Goal: Task Accomplishment & Management: Manage account settings

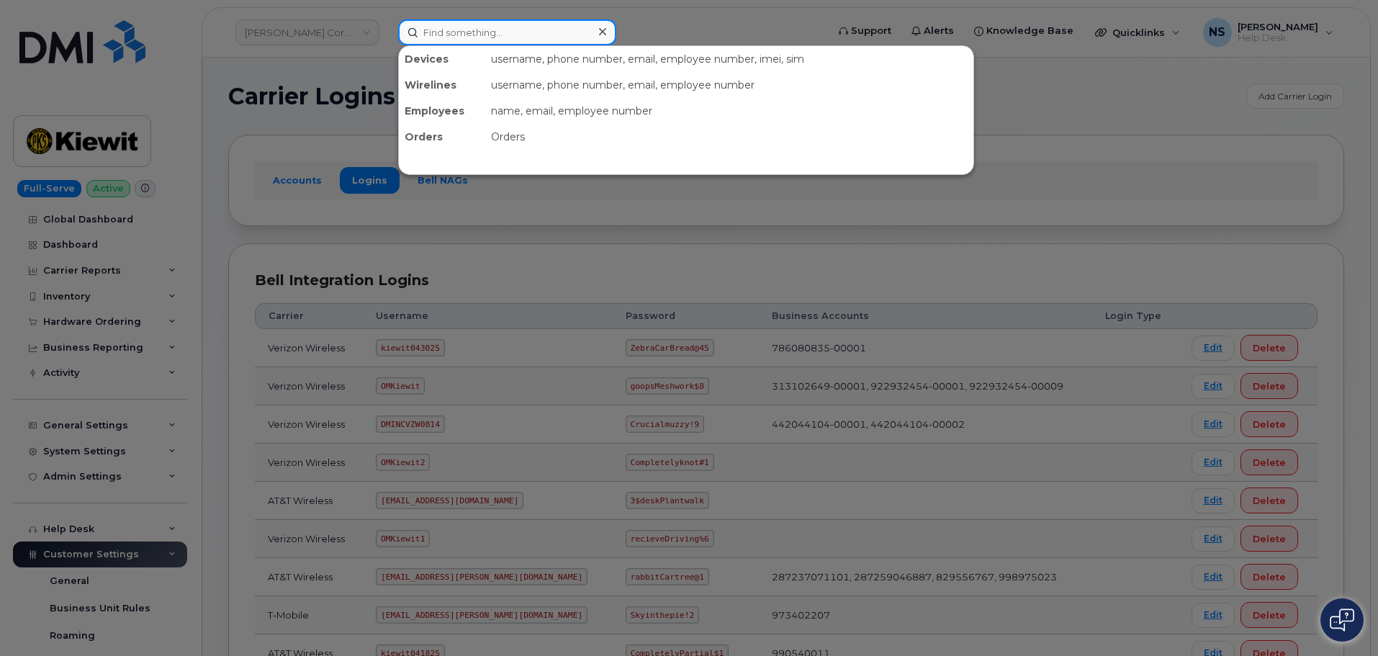
click at [420, 29] on input at bounding box center [507, 32] width 218 height 26
paste input "8645530883"
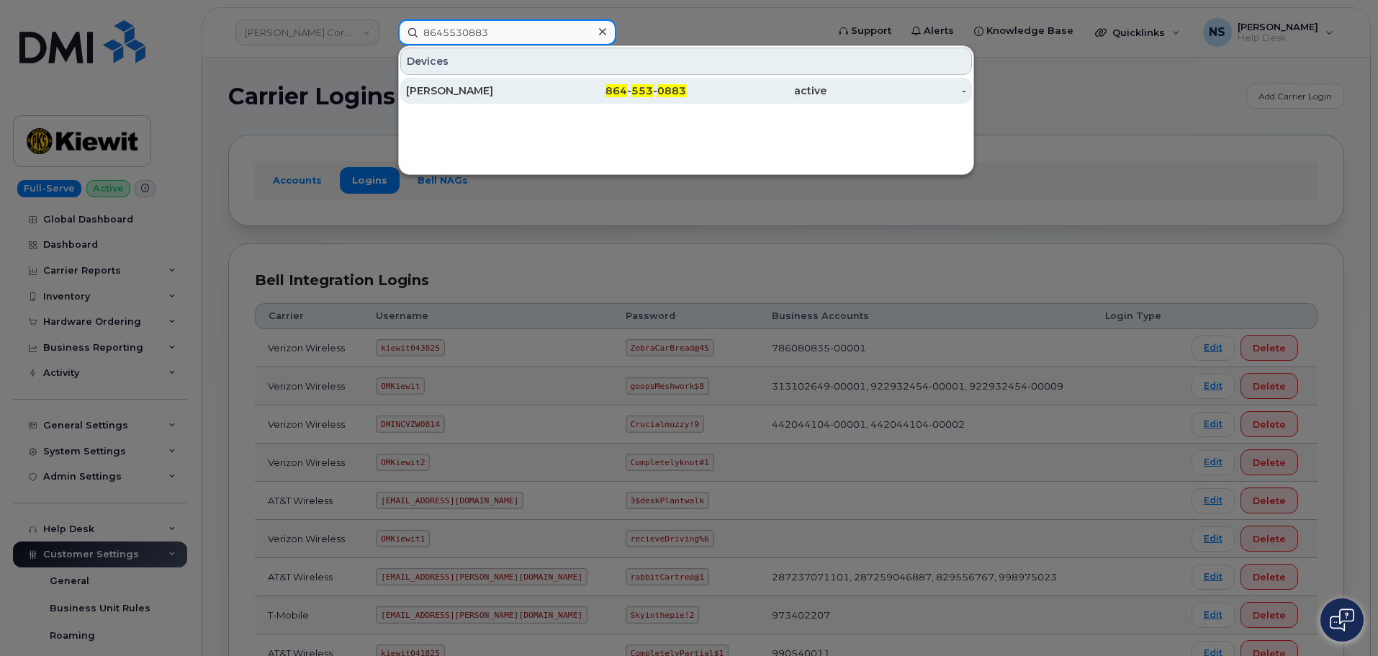
type input "8645530883"
click at [472, 84] on div "[PERSON_NAME]" at bounding box center [476, 91] width 140 height 14
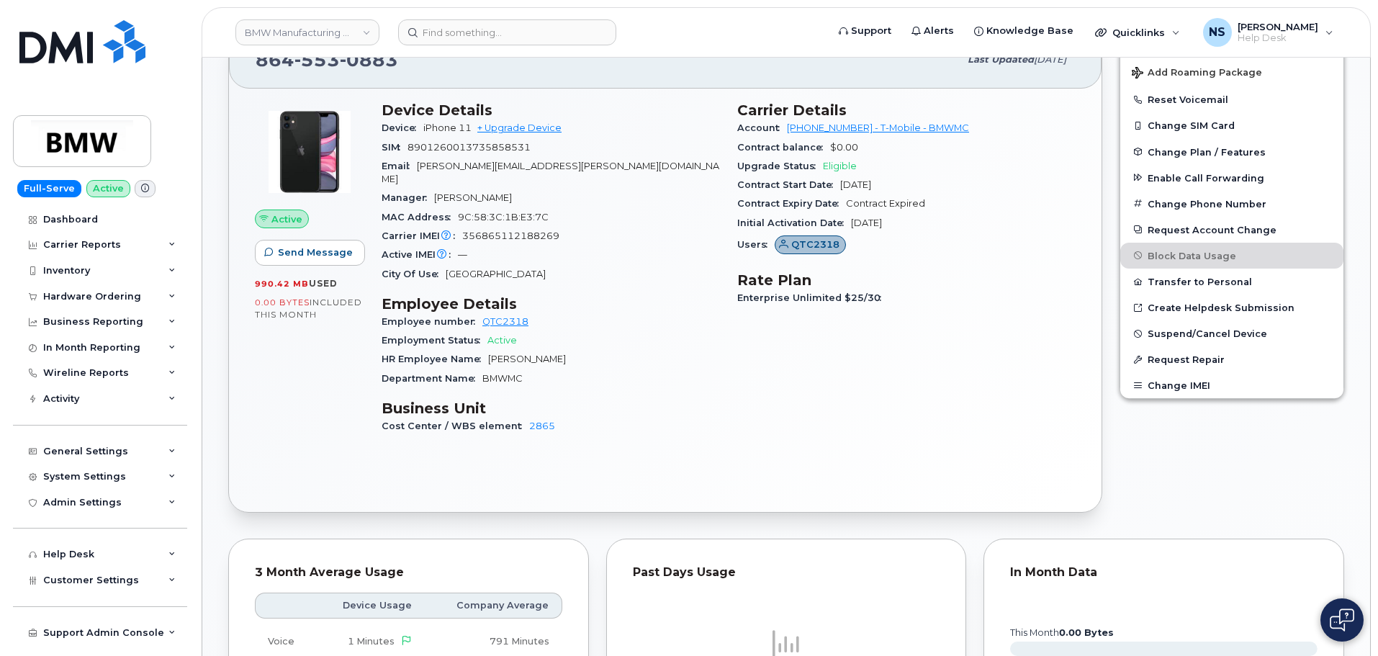
scroll to position [288, 0]
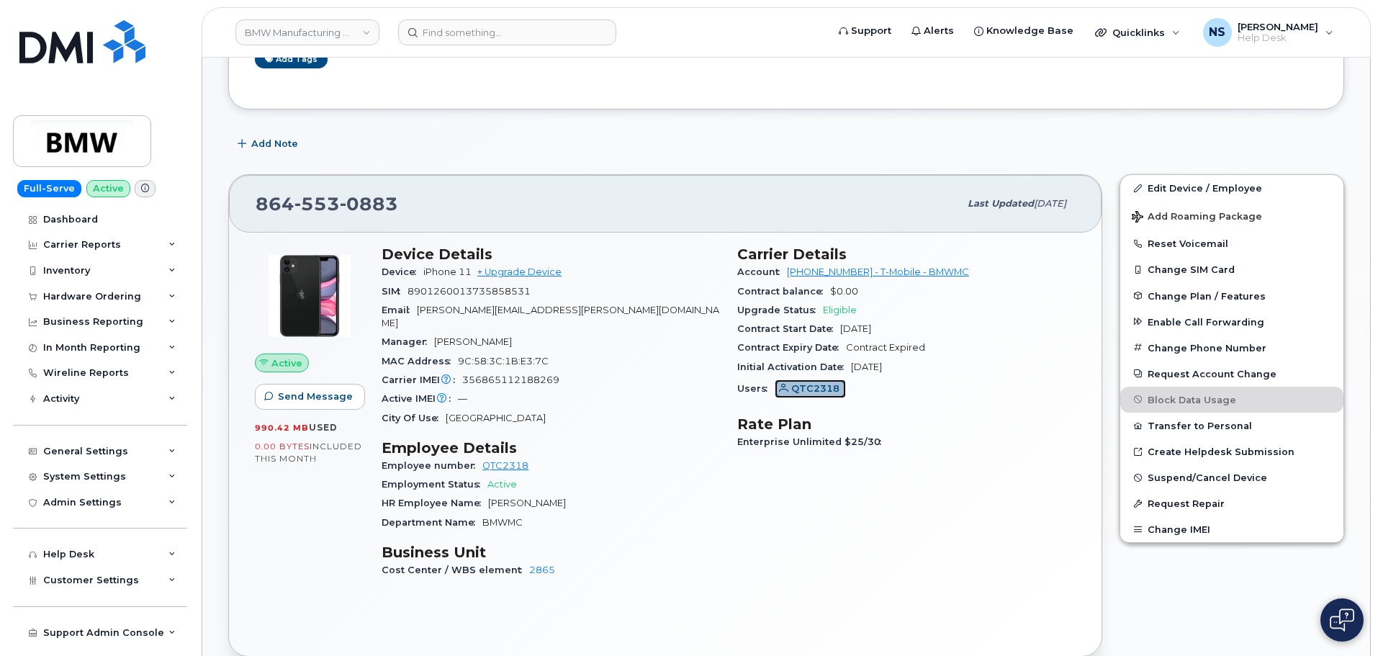
click at [816, 384] on span "QTC2318" at bounding box center [815, 389] width 48 height 14
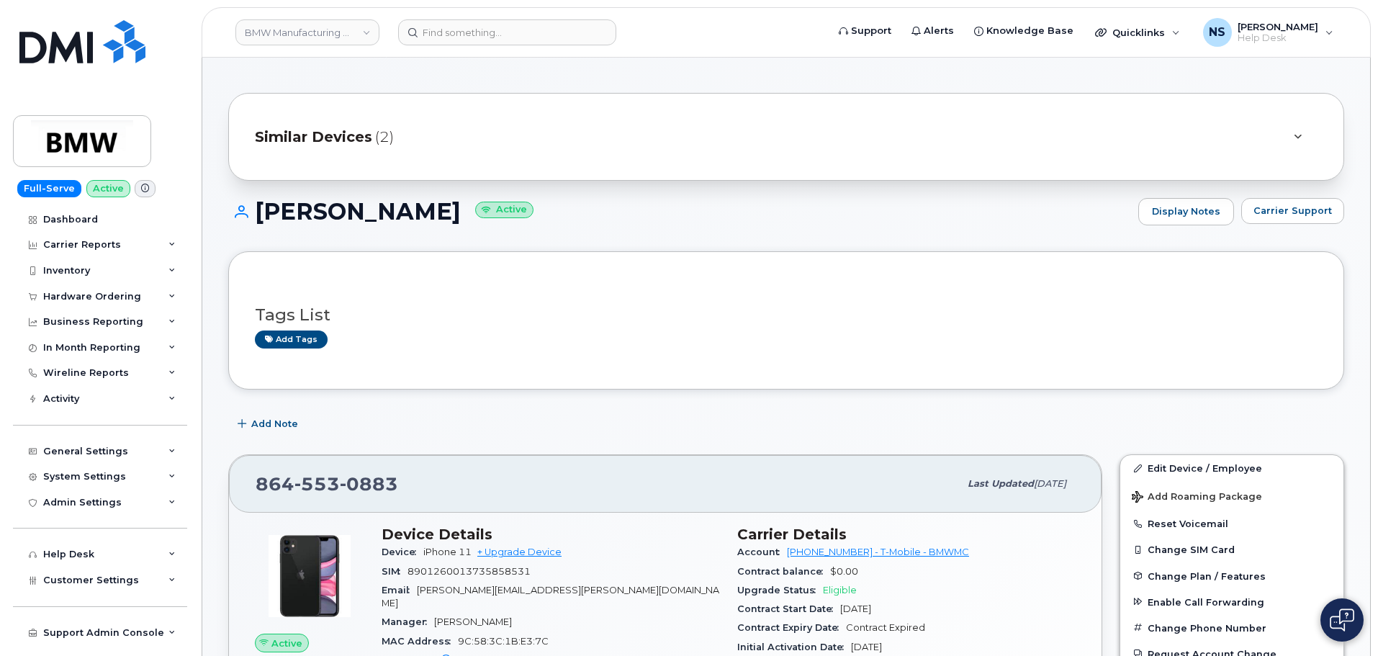
scroll to position [0, 0]
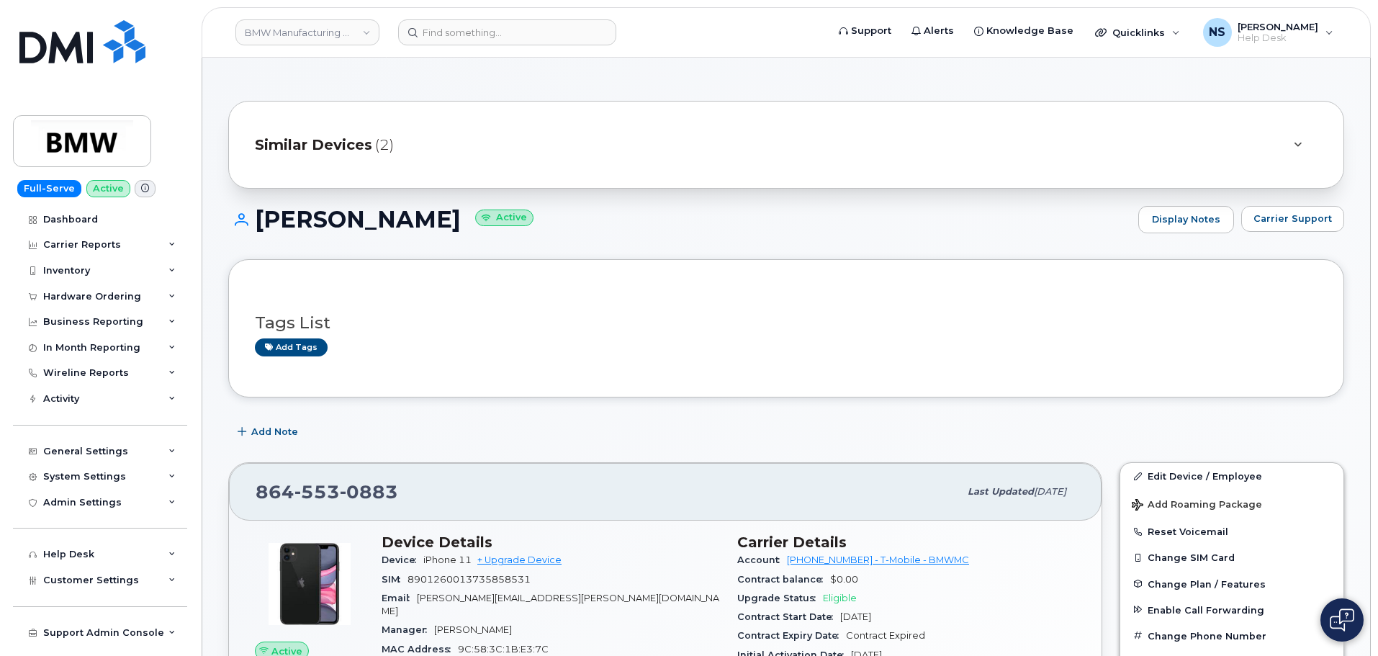
click at [451, 159] on div "Similar Devices (2)" at bounding box center [766, 144] width 1022 height 35
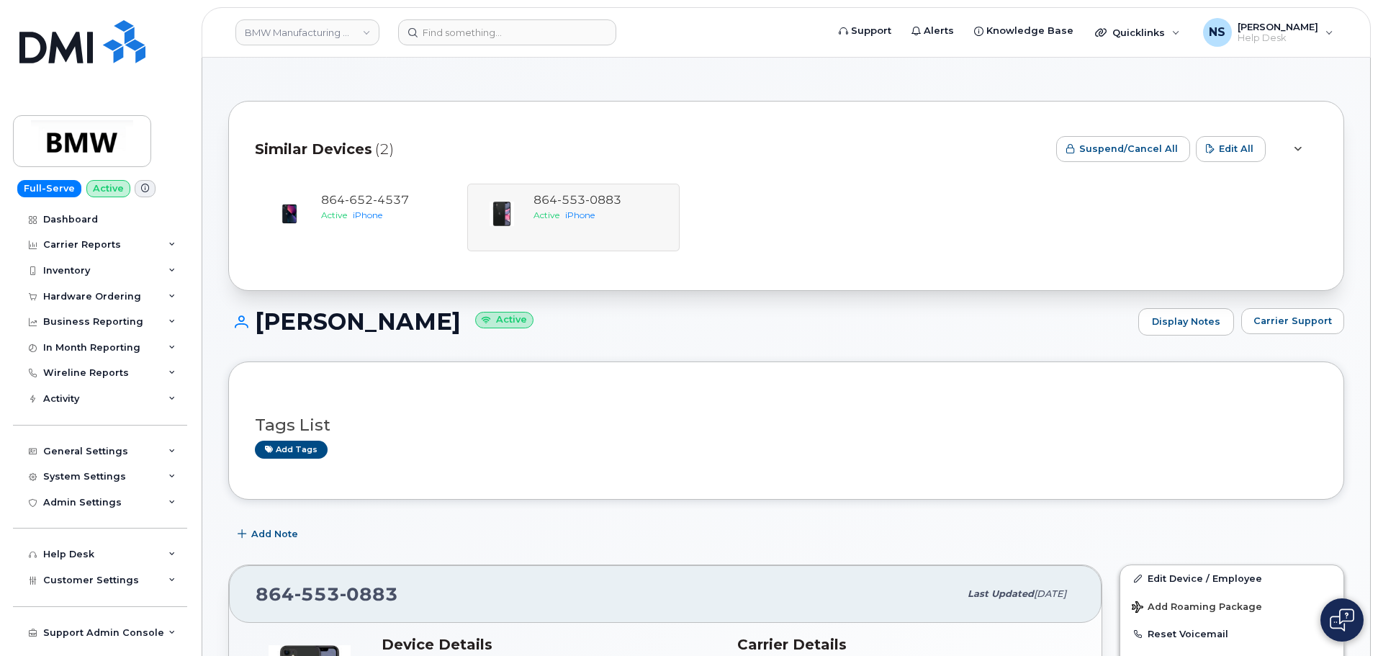
click at [1286, 145] on div at bounding box center [1297, 148] width 40 height 43
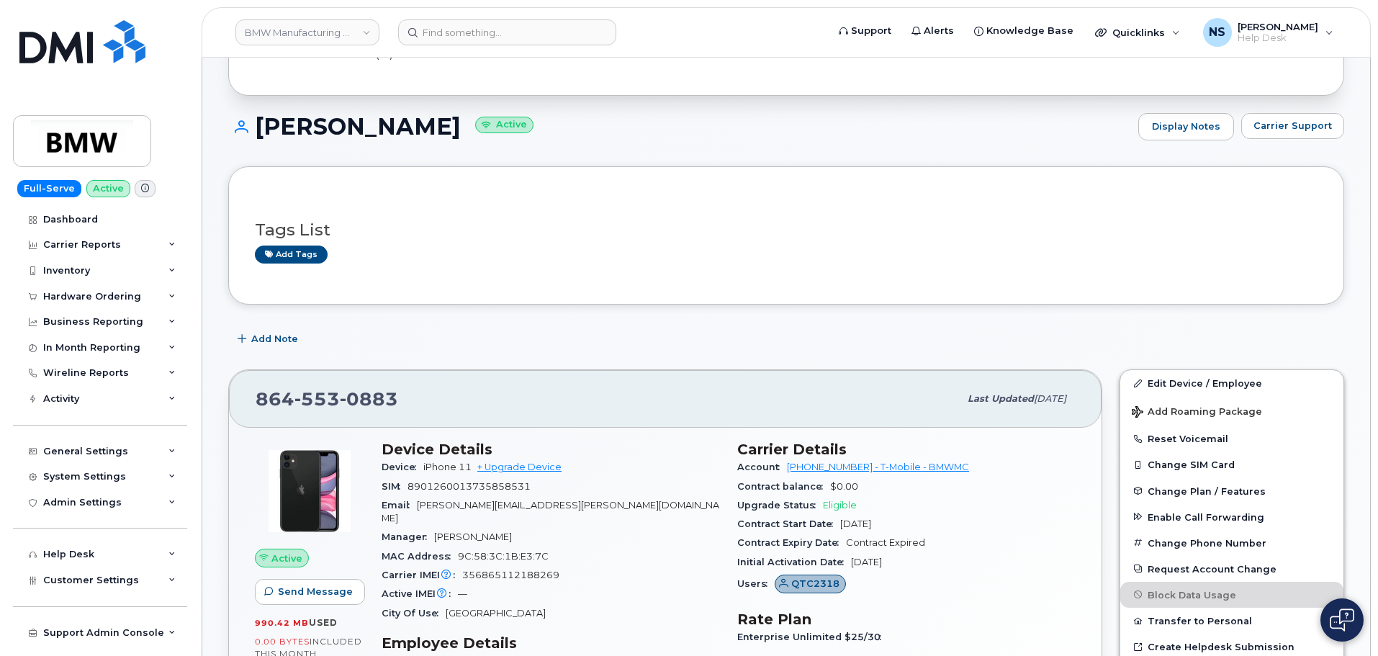
scroll to position [216, 0]
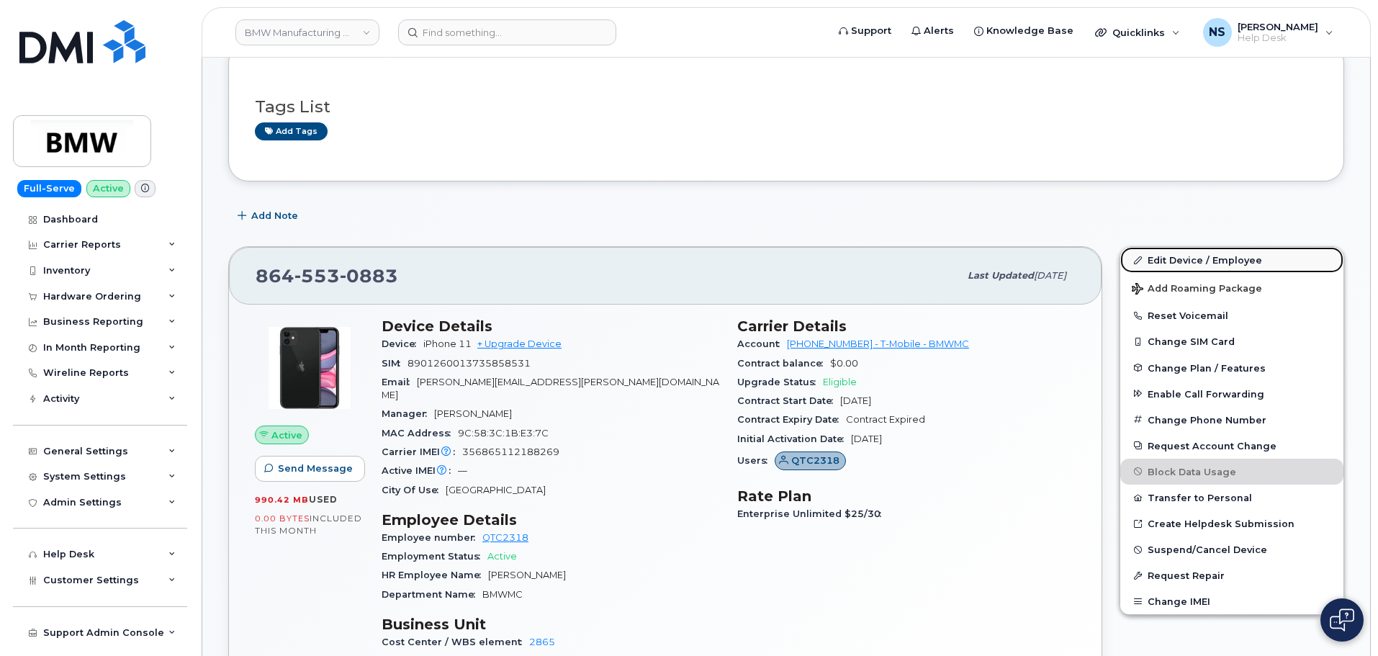
click at [1193, 253] on link "Edit Device / Employee" at bounding box center [1231, 260] width 223 height 26
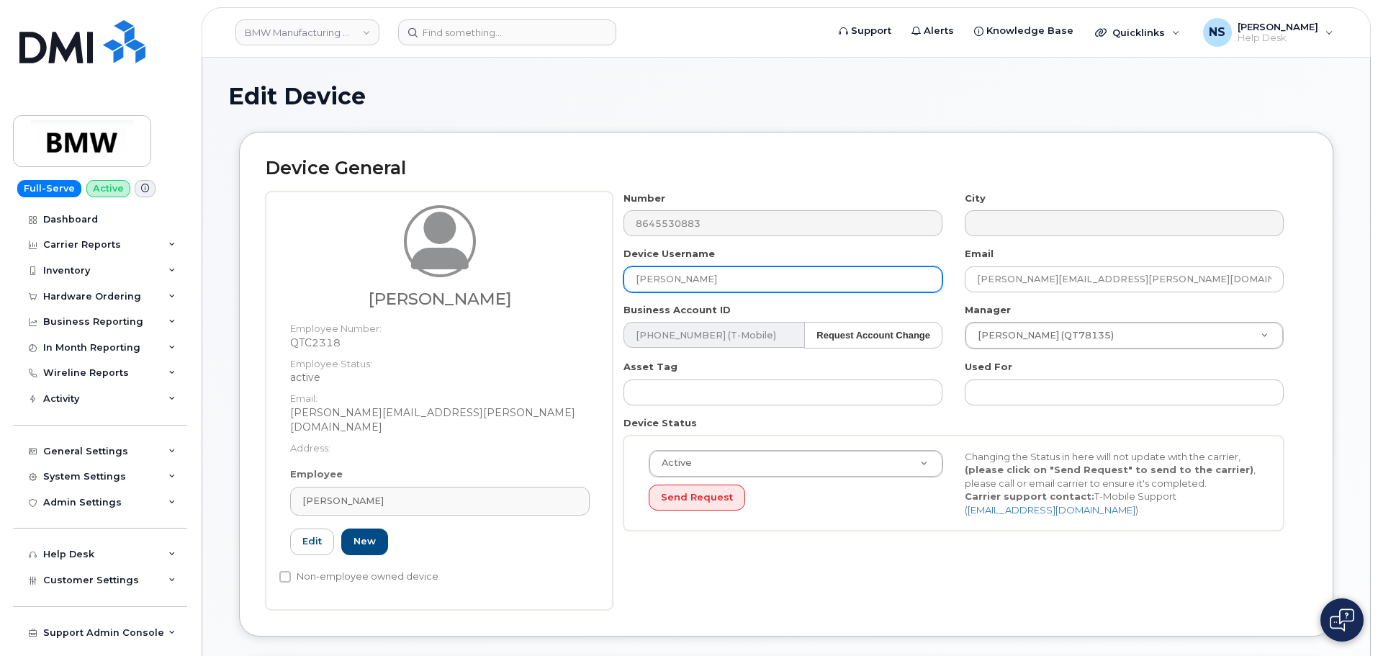
drag, startPoint x: 780, startPoint y: 284, endPoint x: 773, endPoint y: 272, distance: 13.6
click at [773, 272] on div "Number 8645530883 City Device Username Joshua Shelton Email joshua.shelton@bmwm…" at bounding box center [954, 366] width 682 height 351
drag, startPoint x: 693, startPoint y: 267, endPoint x: 603, endPoint y: 262, distance: 90.1
click at [603, 263] on div "Joshua Shelton Employee Number: QTC2318 Employee Status: active Email: joshua.s…" at bounding box center [786, 400] width 1041 height 418
paste input "David Stroble"
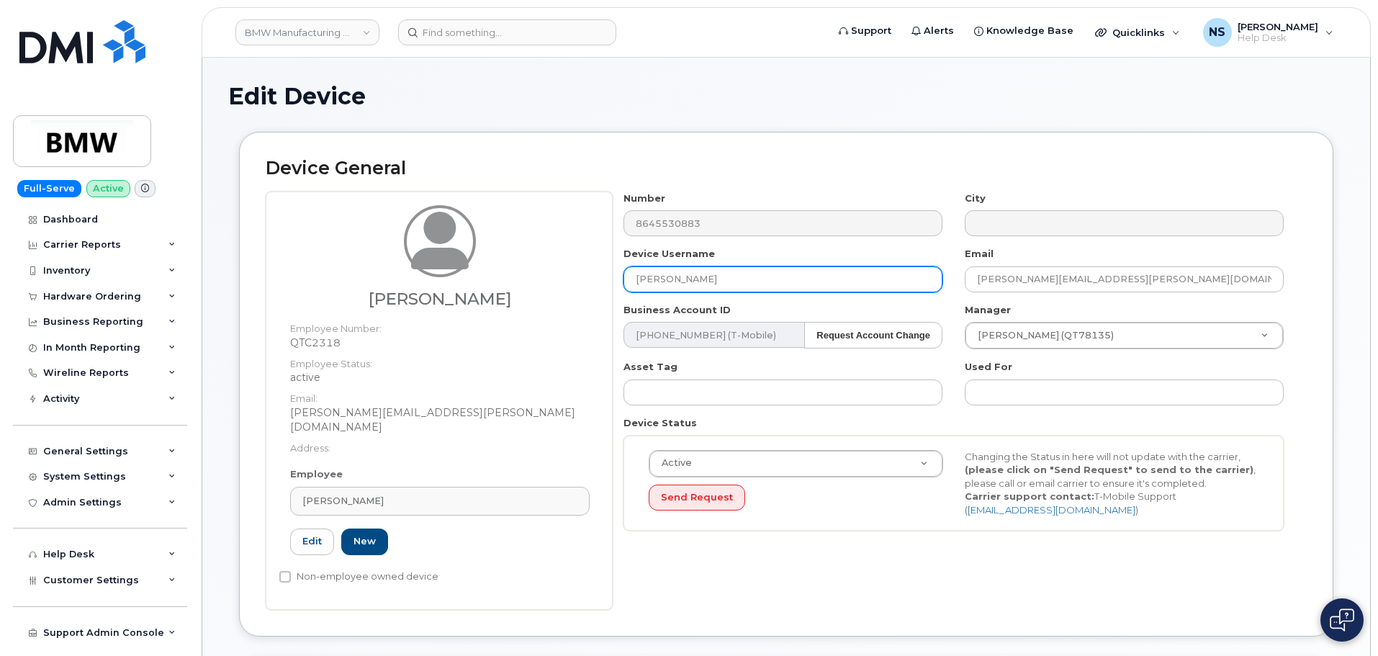
click at [640, 279] on input "David Stroble" at bounding box center [782, 279] width 319 height 26
type input "David Stroble"
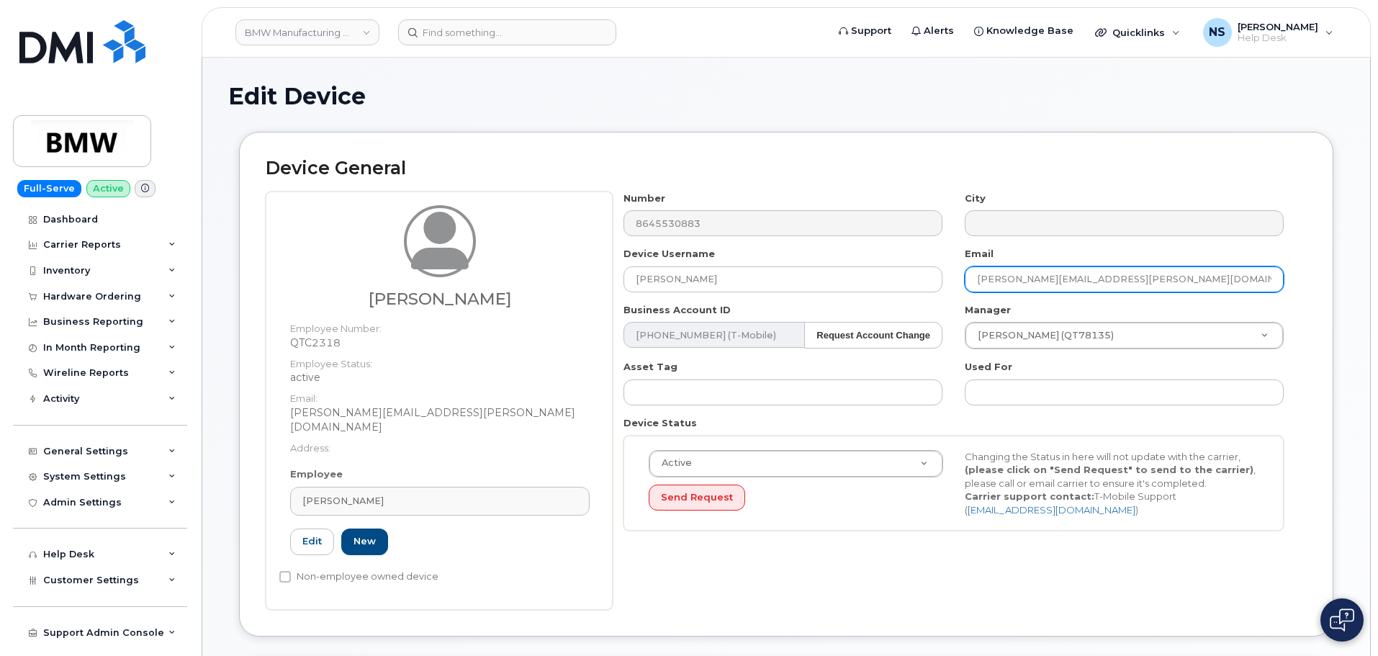
click at [1028, 273] on input "joshua.shelton@bmwmc.com" at bounding box center [1124, 279] width 319 height 26
click at [1027, 273] on input "joshua.shelton@bmwmc.com" at bounding box center [1124, 279] width 319 height 26
click at [1045, 284] on input "joshua.shelton@bmwmc.com" at bounding box center [1124, 279] width 319 height 26
drag, startPoint x: 1047, startPoint y: 276, endPoint x: 935, endPoint y: 268, distance: 112.6
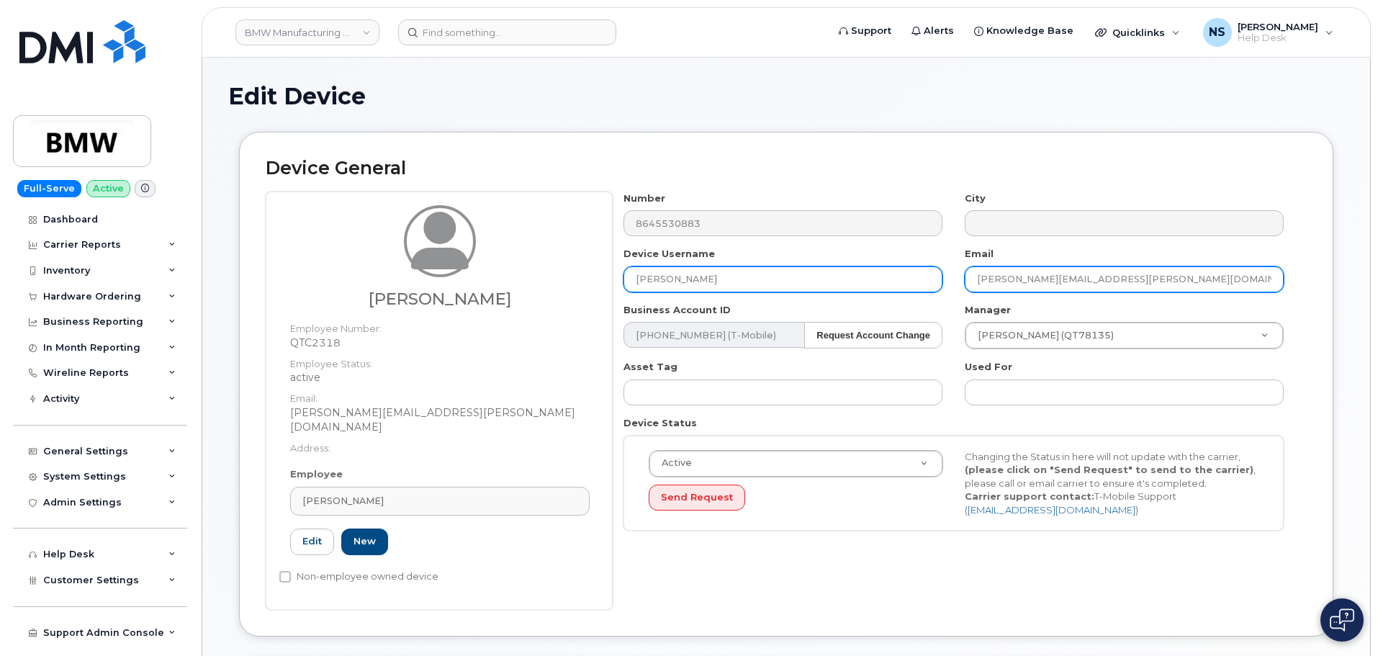
click at [935, 268] on div "Number 8645530883 City Device Username David Stroble Email joshua.shelton@bmwmc…" at bounding box center [954, 366] width 682 height 351
type input "David.Stroble@bmwmc.com"
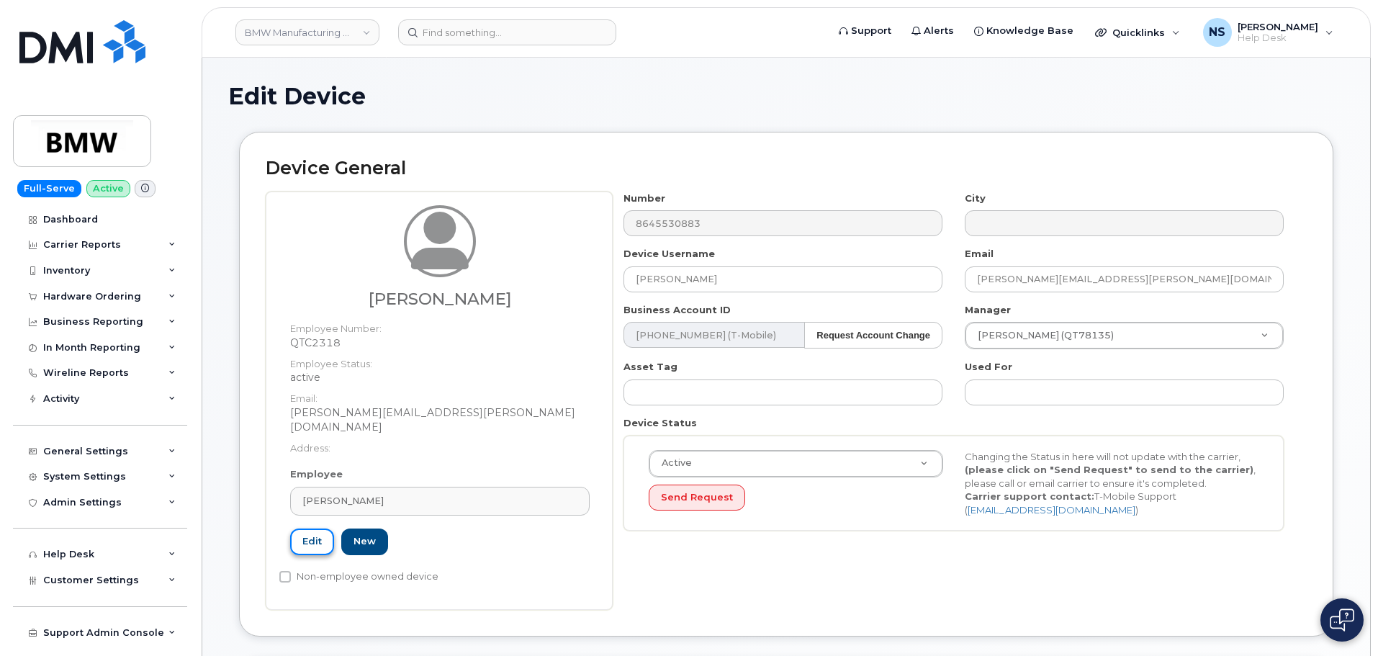
click at [311, 536] on link "Edit" at bounding box center [312, 541] width 44 height 27
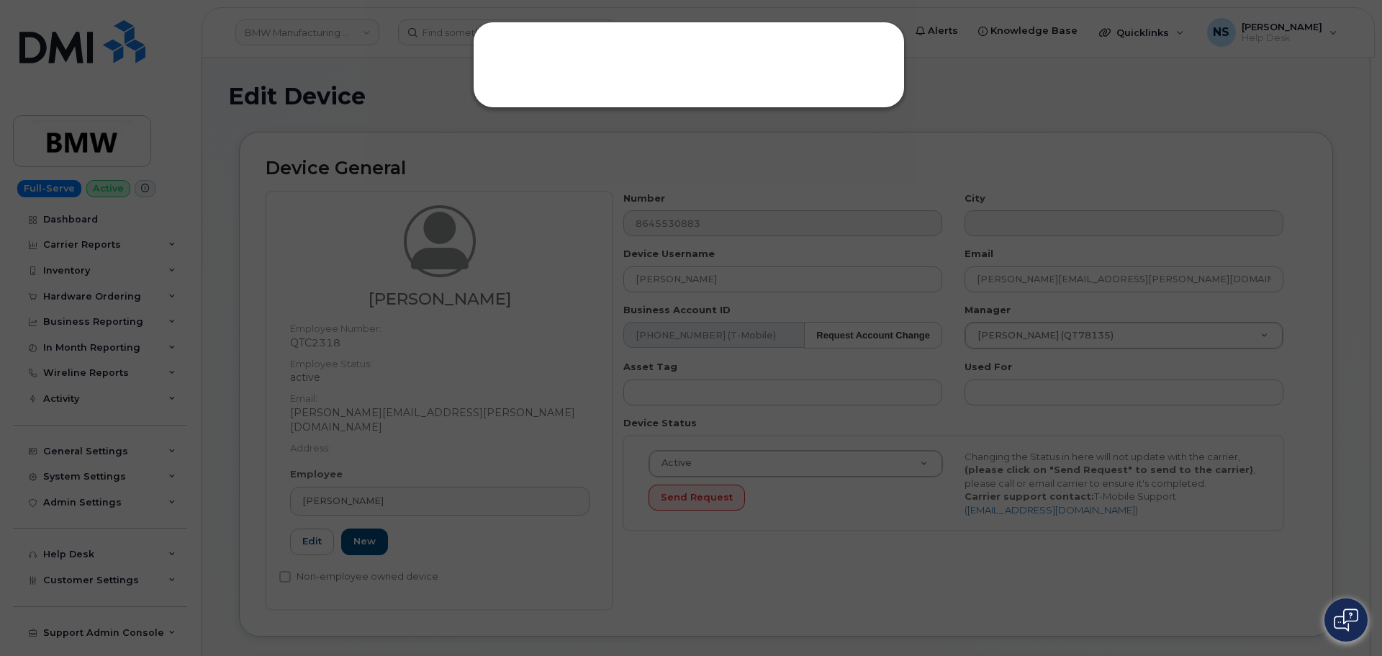
click at [479, 425] on div at bounding box center [691, 328] width 1382 height 656
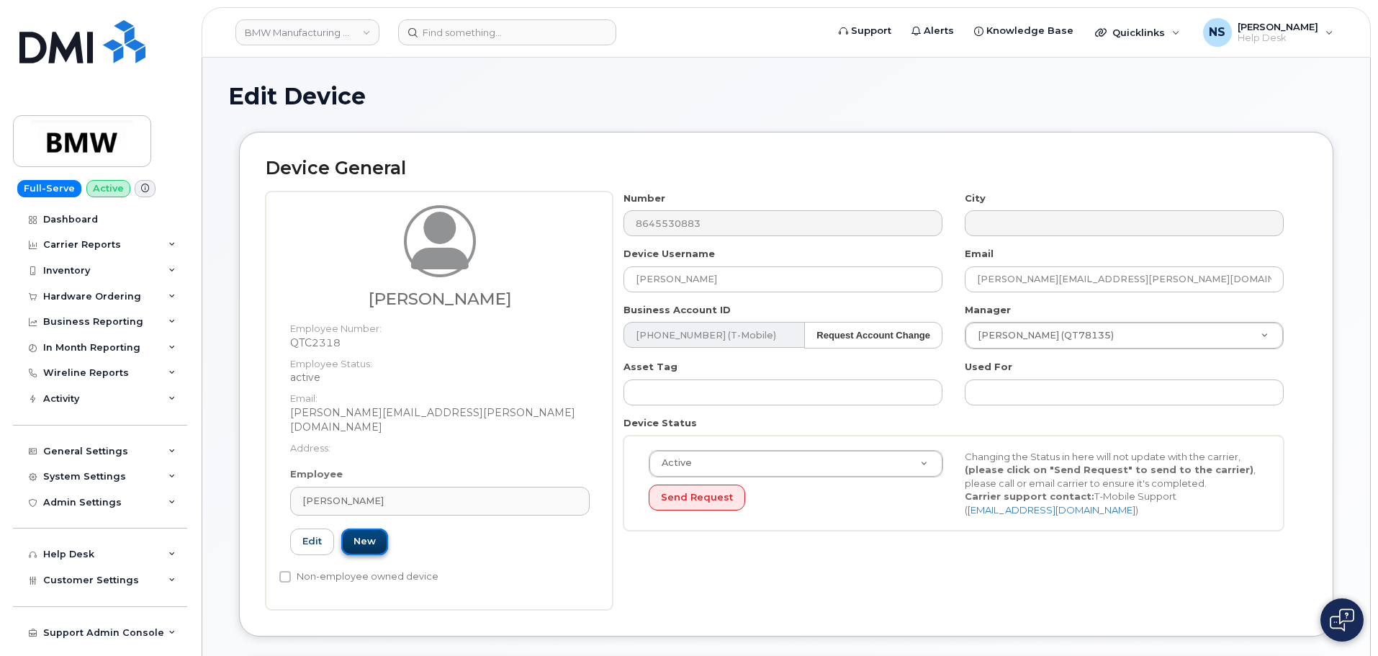
click at [370, 528] on link "New" at bounding box center [364, 541] width 47 height 27
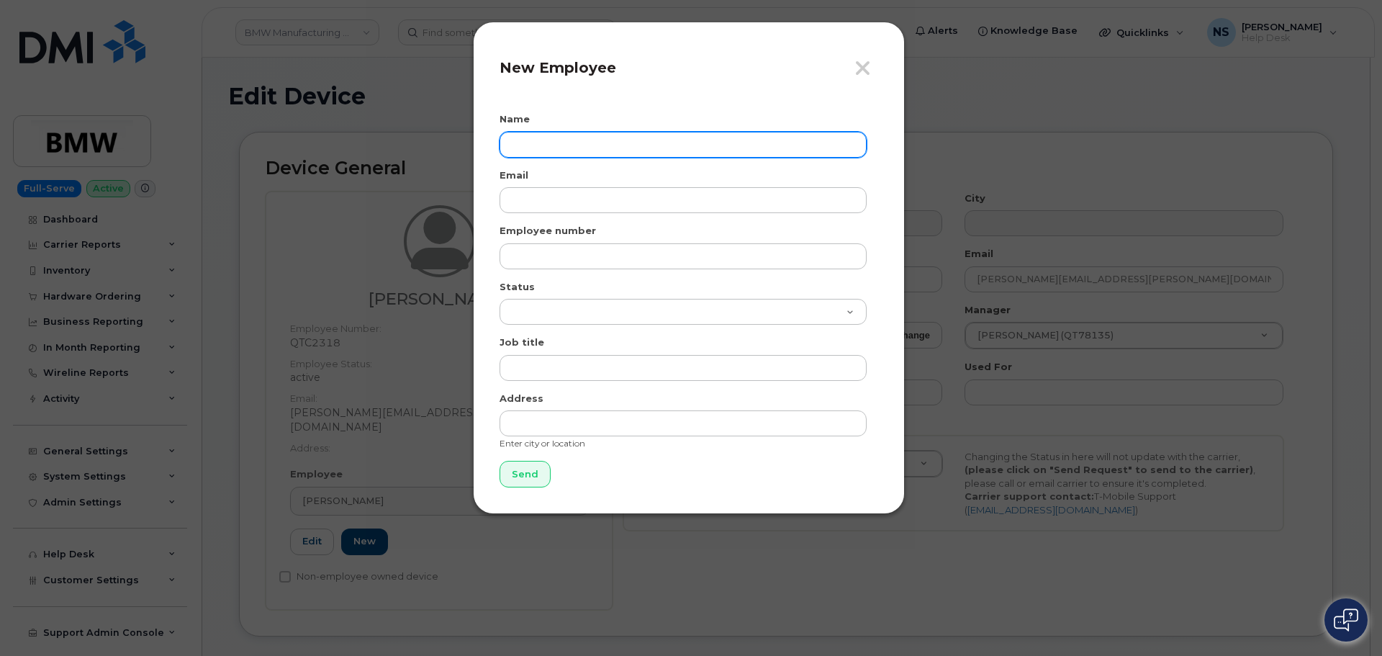
click at [582, 139] on input "text" at bounding box center [683, 145] width 367 height 26
click at [569, 144] on input "text" at bounding box center [683, 145] width 367 height 26
paste input "David Stroble"
type input "David Stroble"
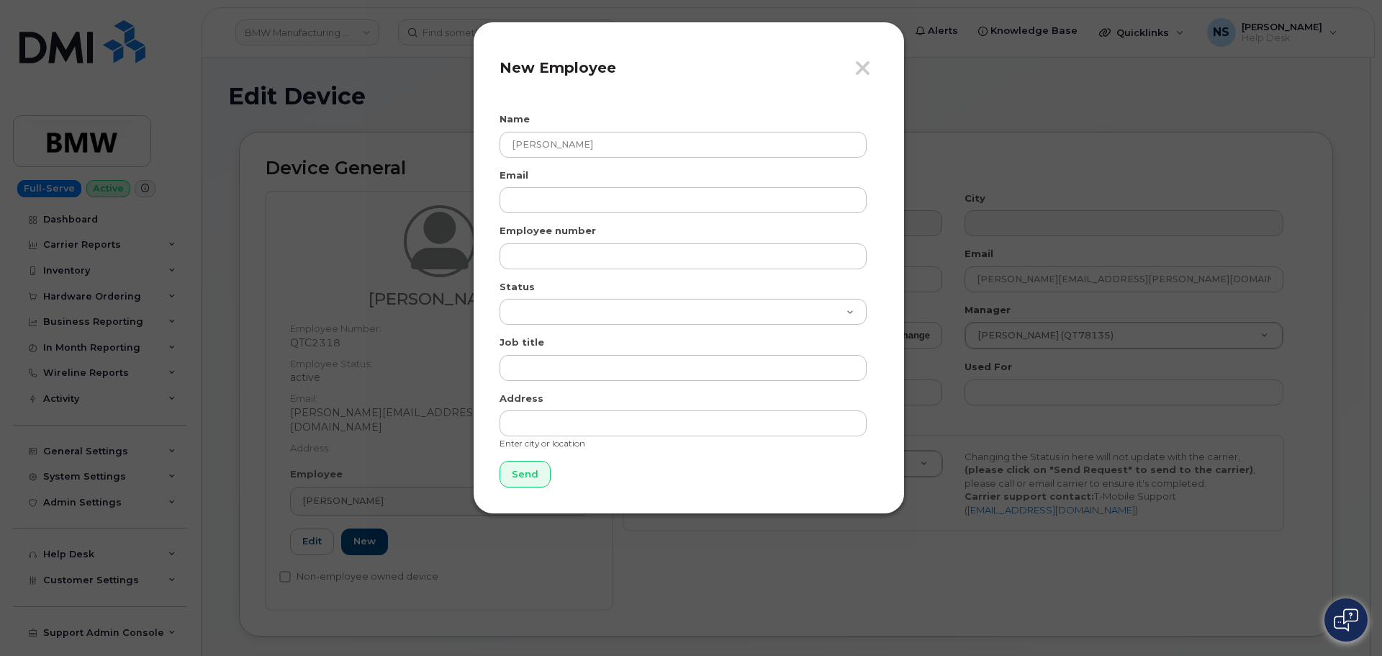
click at [549, 215] on form "Name David Stroble Email Employee number Status Active On-Leave Long Term Short…" at bounding box center [689, 299] width 379 height 375
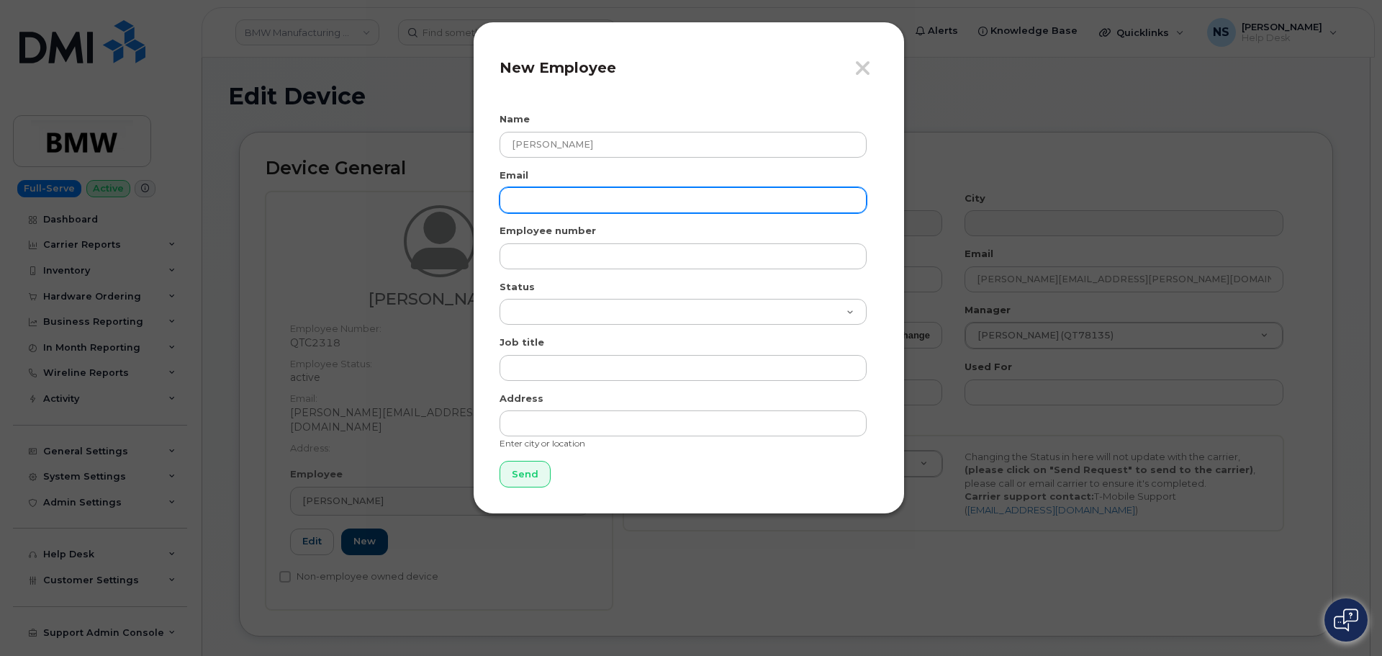
click at [549, 194] on input "email" at bounding box center [683, 200] width 367 height 26
paste input "David Stroble"
type input "David.Stroble@bmwmc.com"
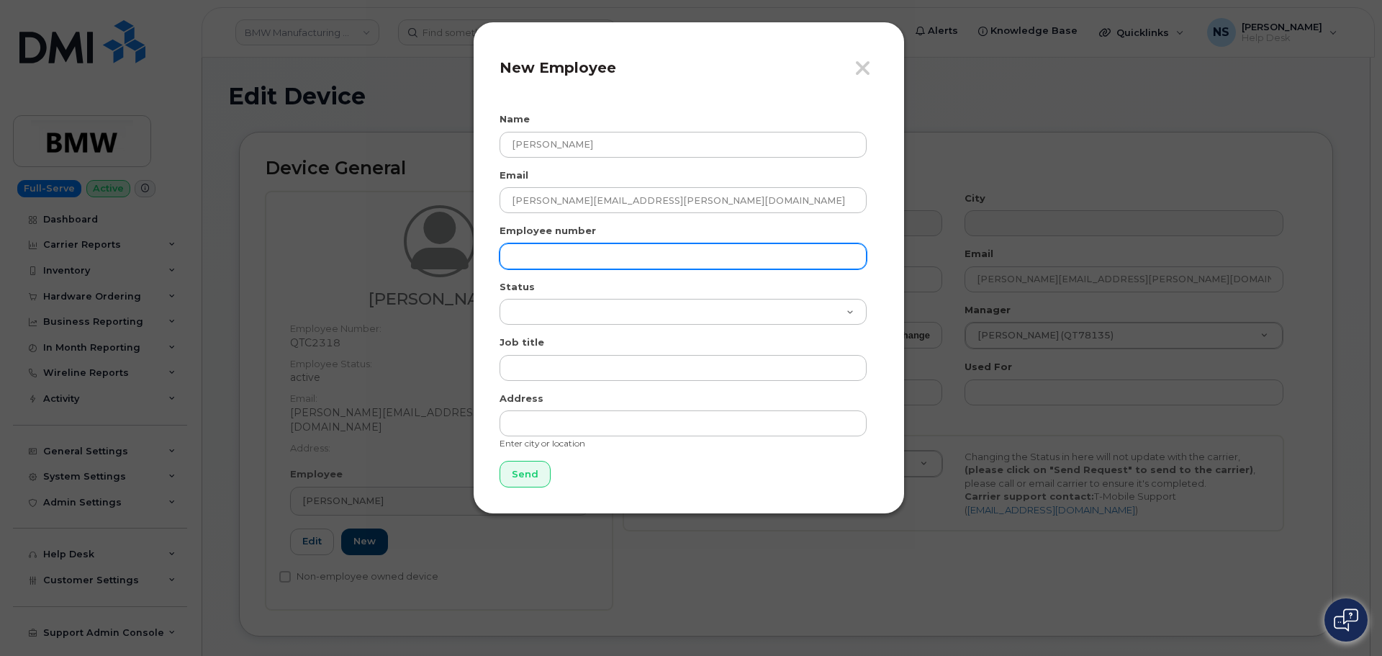
click at [532, 266] on input "text" at bounding box center [683, 256] width 367 height 26
paste input "QT84229"
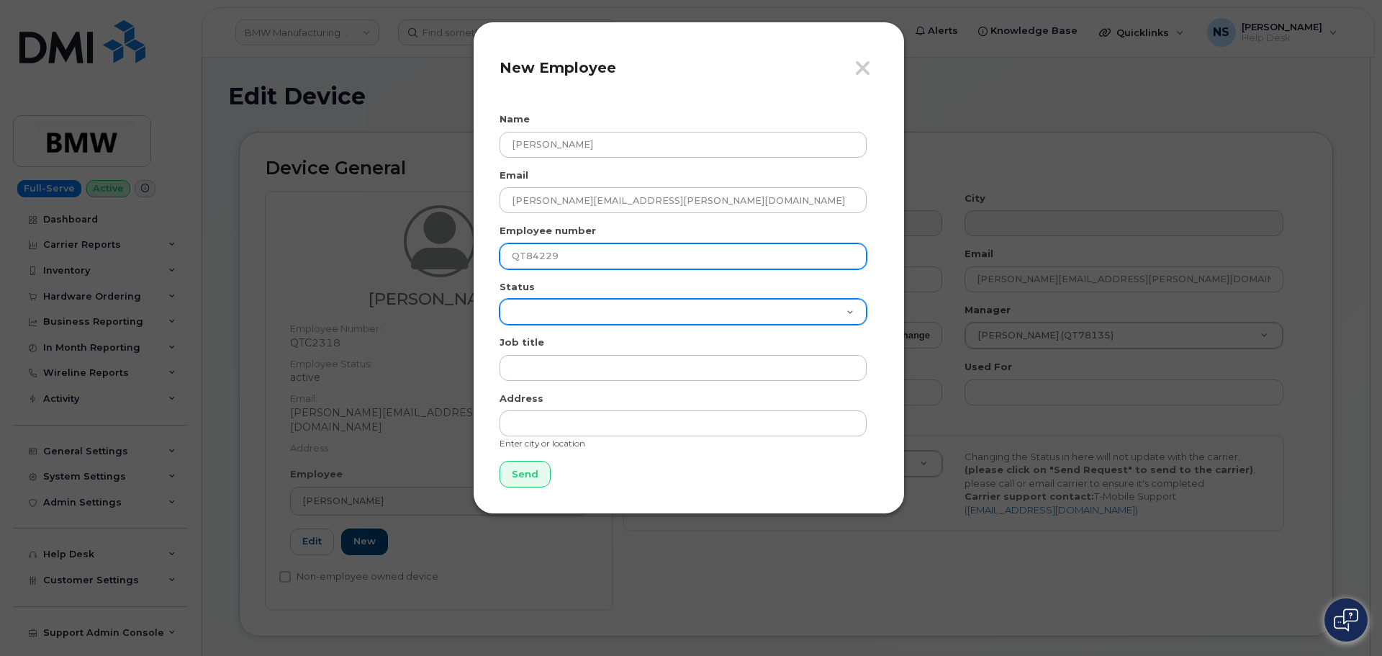
type input "QT84229"
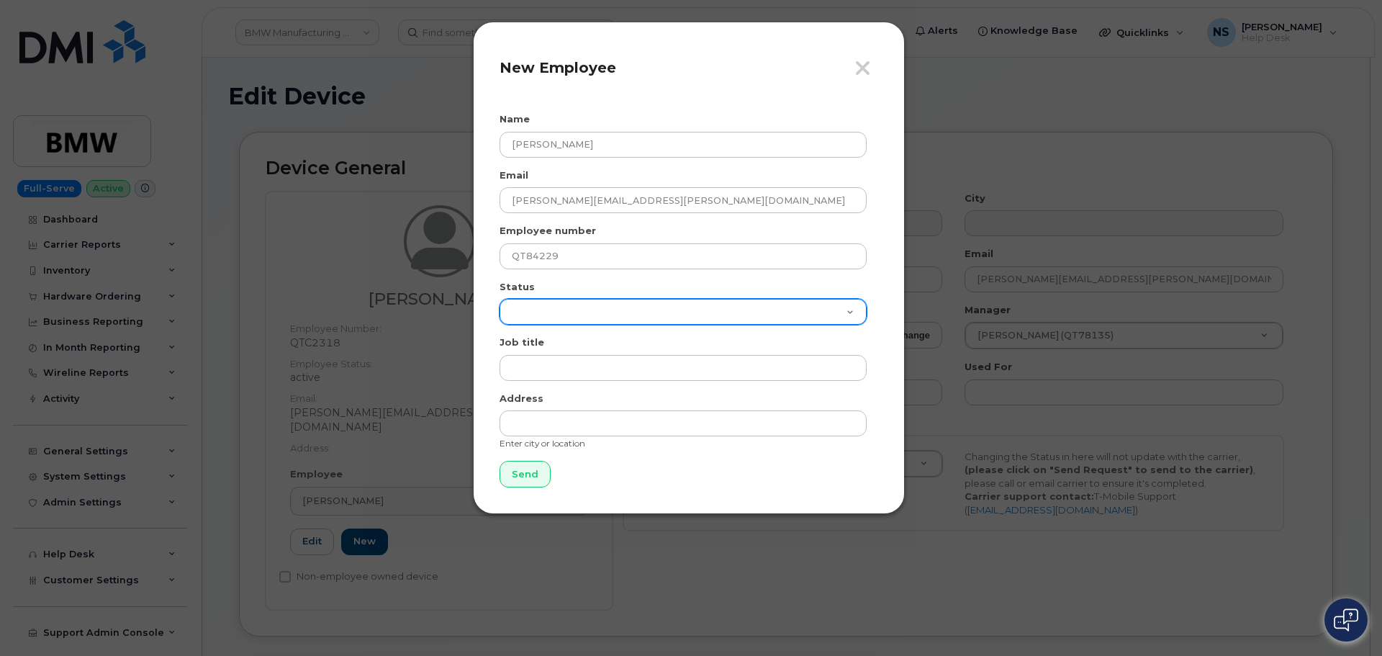
click at [543, 319] on select "Active On-Leave Long Term Short Term Maternity Leave Temp Layoff Inactive" at bounding box center [683, 312] width 367 height 26
select select "active"
click at [500, 299] on select "Active On-Leave Long Term Short Term Maternity Leave Temp Layoff Inactive" at bounding box center [683, 312] width 367 height 26
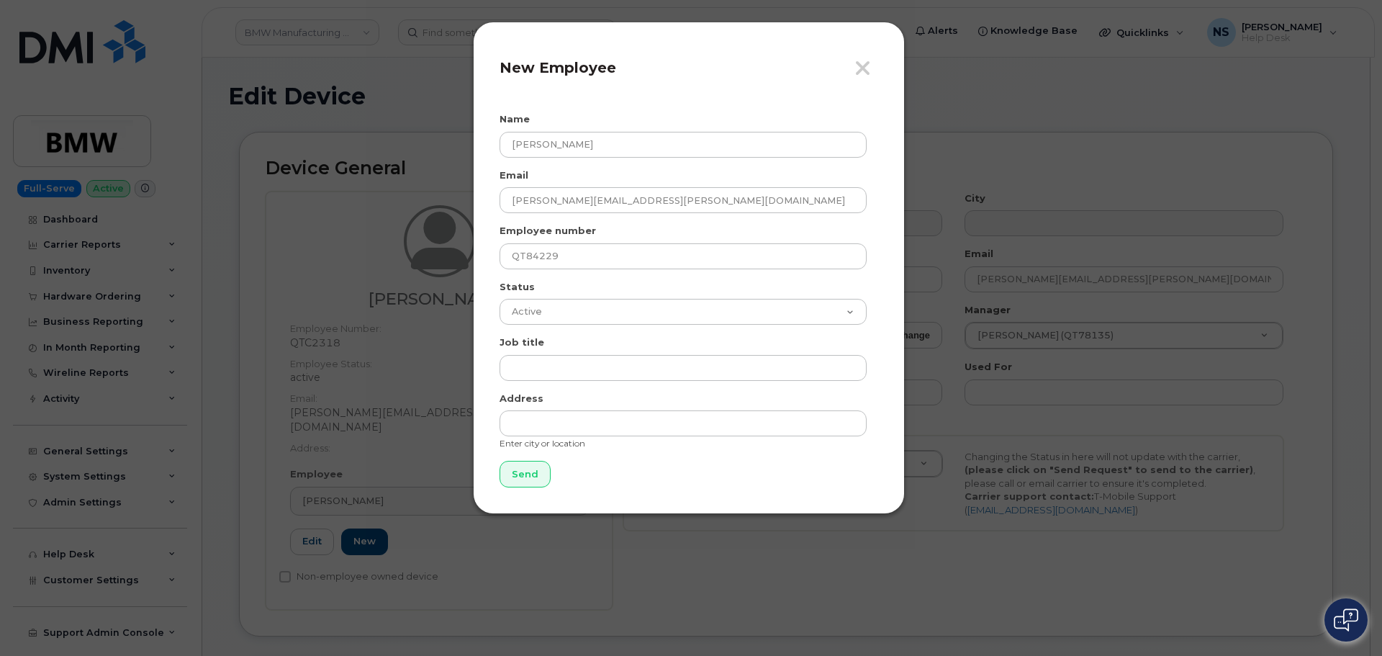
click at [556, 347] on div "Job title" at bounding box center [689, 357] width 379 height 45
click at [551, 361] on input "text" at bounding box center [683, 368] width 367 height 26
click at [520, 471] on input "Send" at bounding box center [525, 474] width 51 height 27
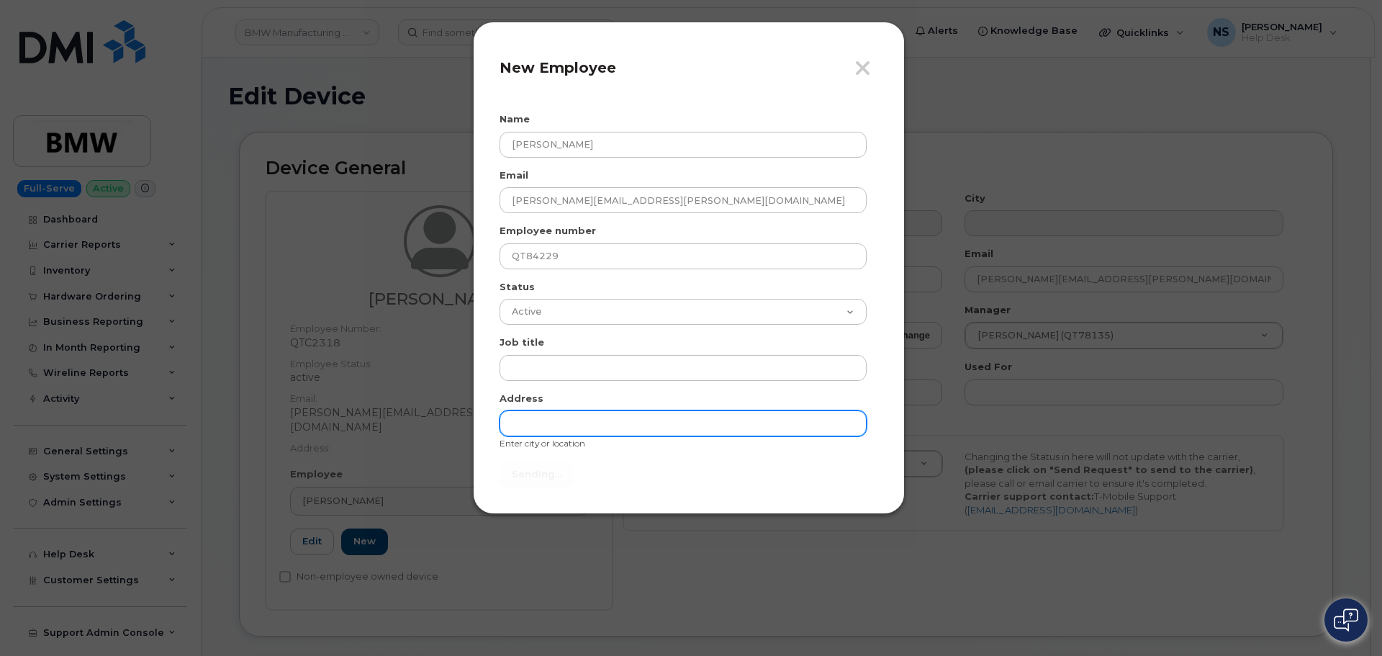
type input "Send"
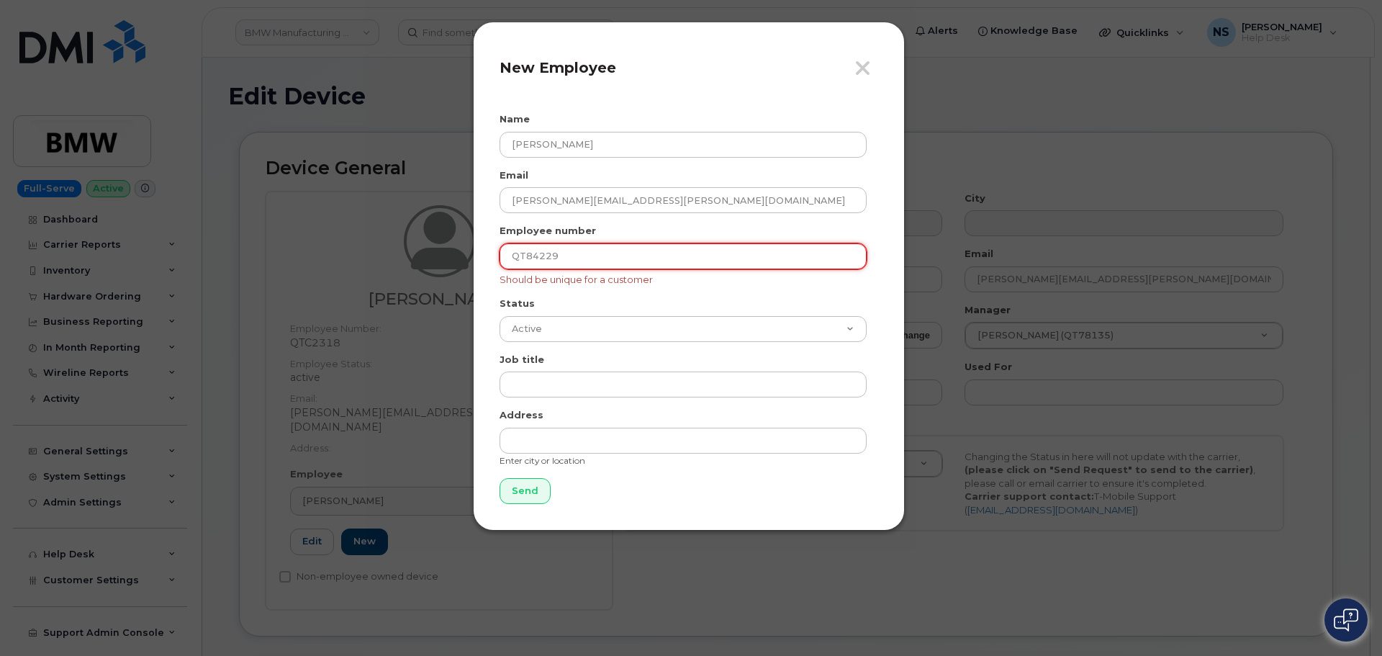
click at [518, 257] on input "QT84229" at bounding box center [683, 256] width 367 height 26
click at [523, 259] on input "QT84229" at bounding box center [683, 256] width 367 height 26
click at [528, 258] on input "QT84229" at bounding box center [683, 256] width 367 height 26
drag, startPoint x: 525, startPoint y: 256, endPoint x: 497, endPoint y: 274, distance: 33.6
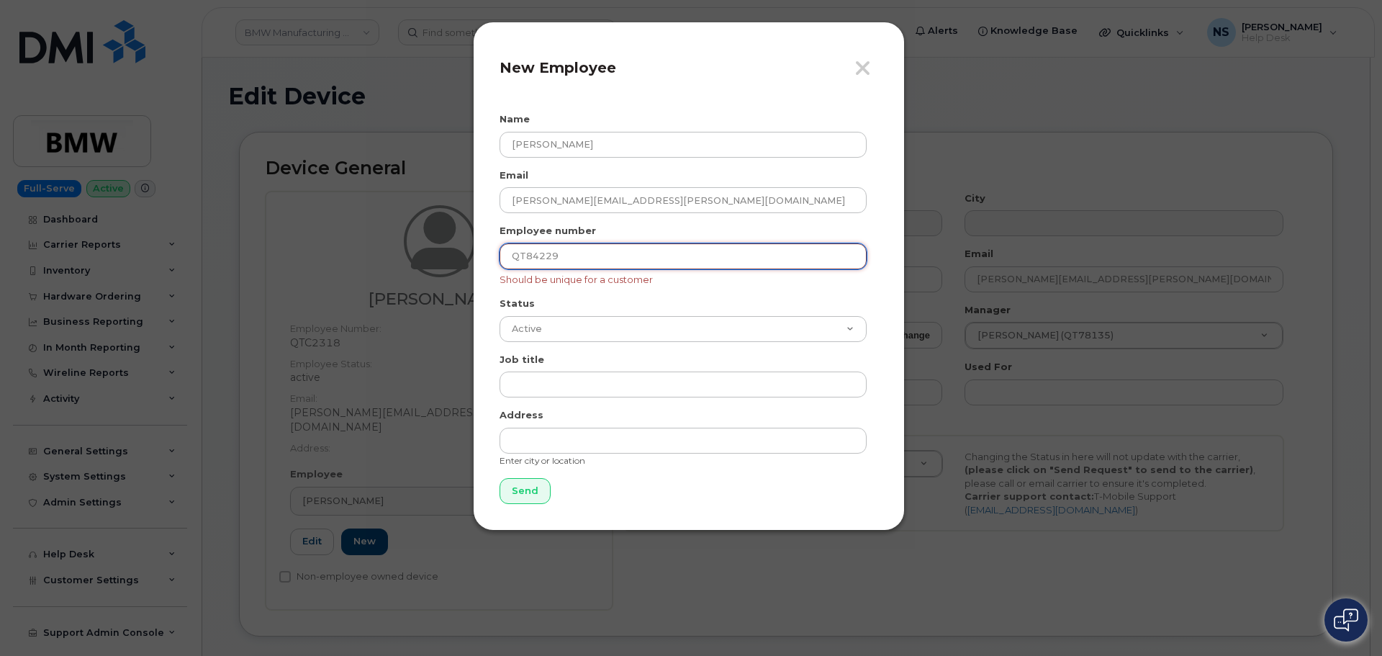
click at [497, 274] on div "Close New Employee Name David Stroble Email David.Stroble@bmwmc.com Employee nu…" at bounding box center [689, 276] width 432 height 509
type input "84229"
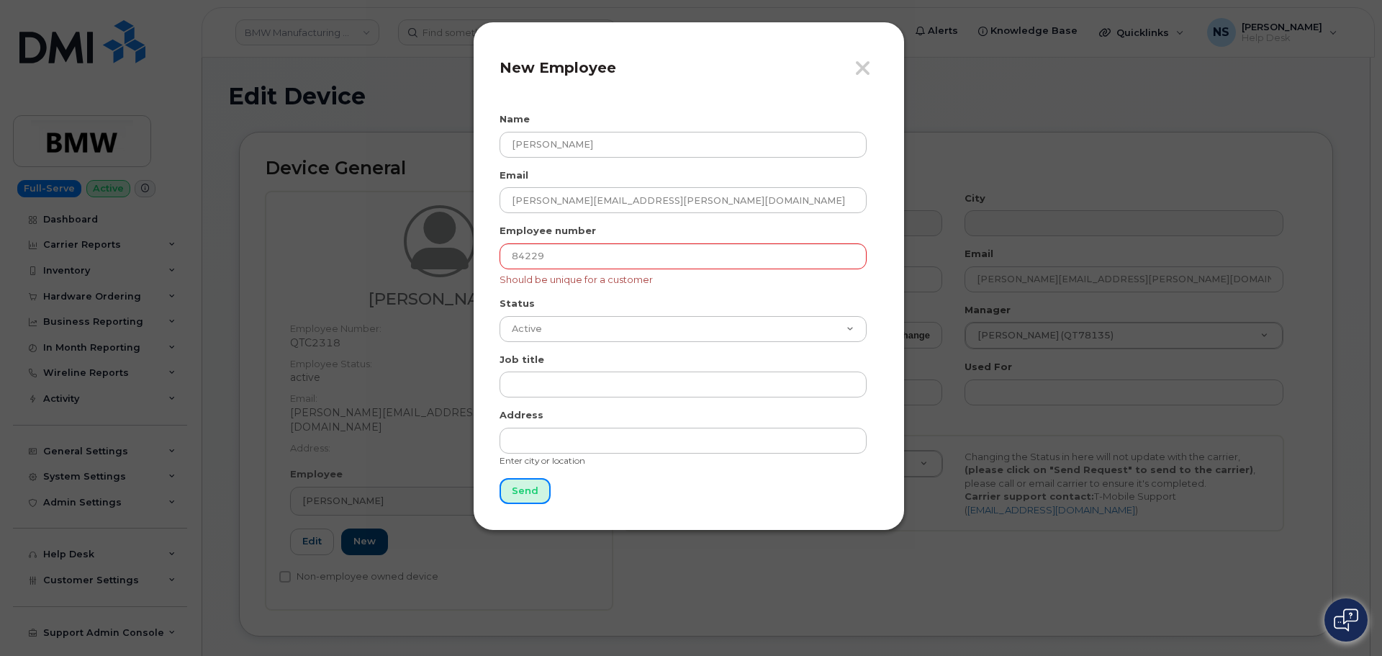
click at [539, 495] on input "Send" at bounding box center [525, 491] width 51 height 27
type input "Send"
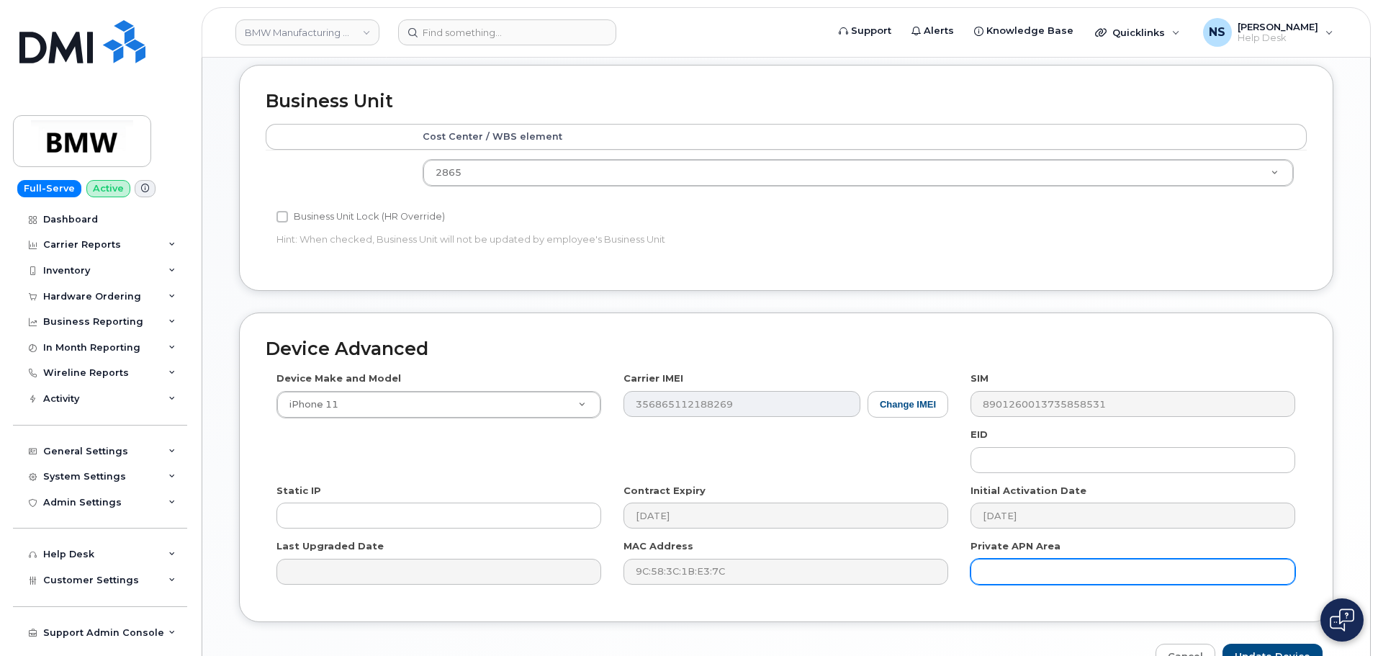
scroll to position [665, 0]
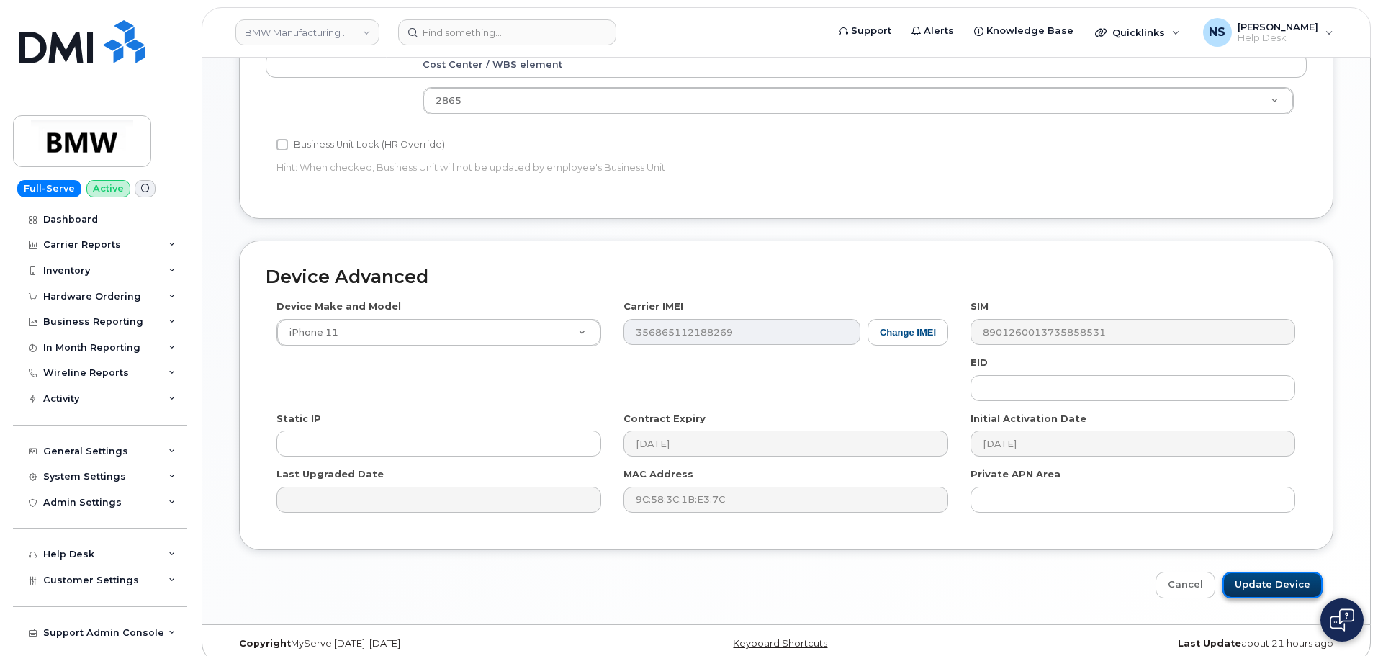
click at [1250, 572] on input "Update Device" at bounding box center [1272, 585] width 100 height 27
type input "Saving..."
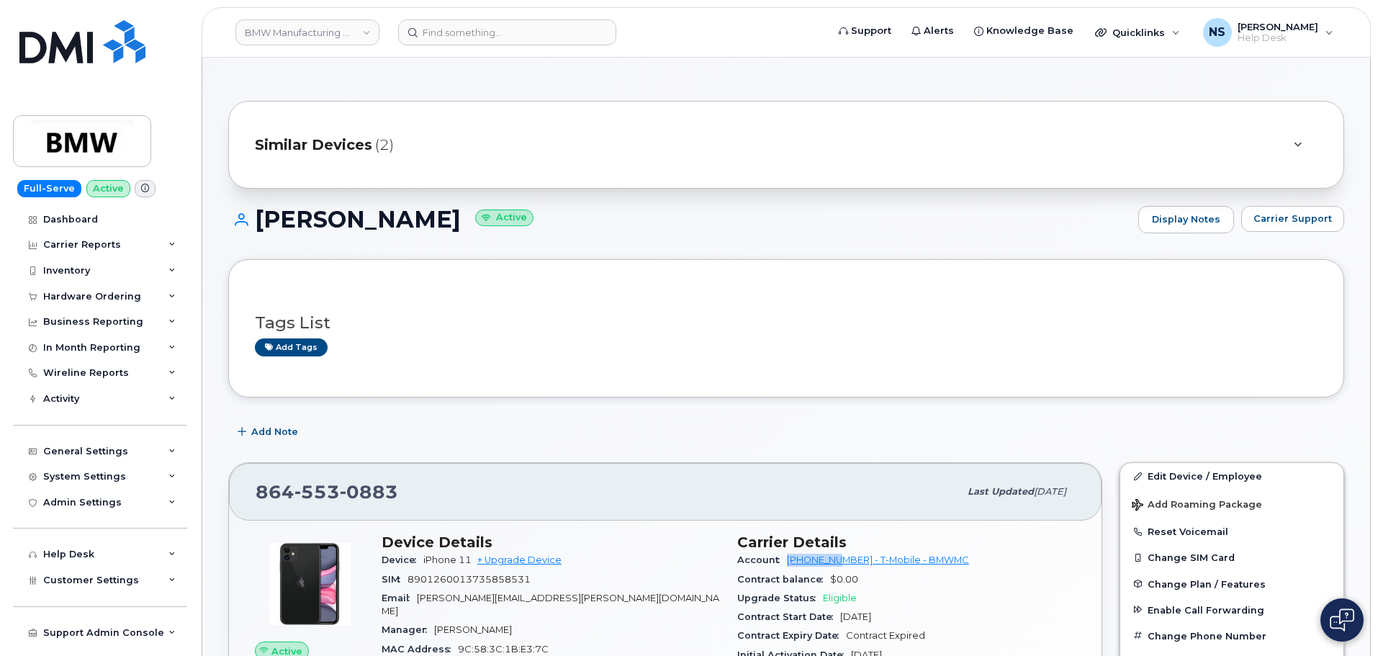
drag, startPoint x: 782, startPoint y: 559, endPoint x: 844, endPoint y: 566, distance: 63.0
click at [844, 566] on div "Account [PHONE_NUMBER] - T-Mobile - BMWMC" at bounding box center [906, 560] width 338 height 19
copy link "972523090"
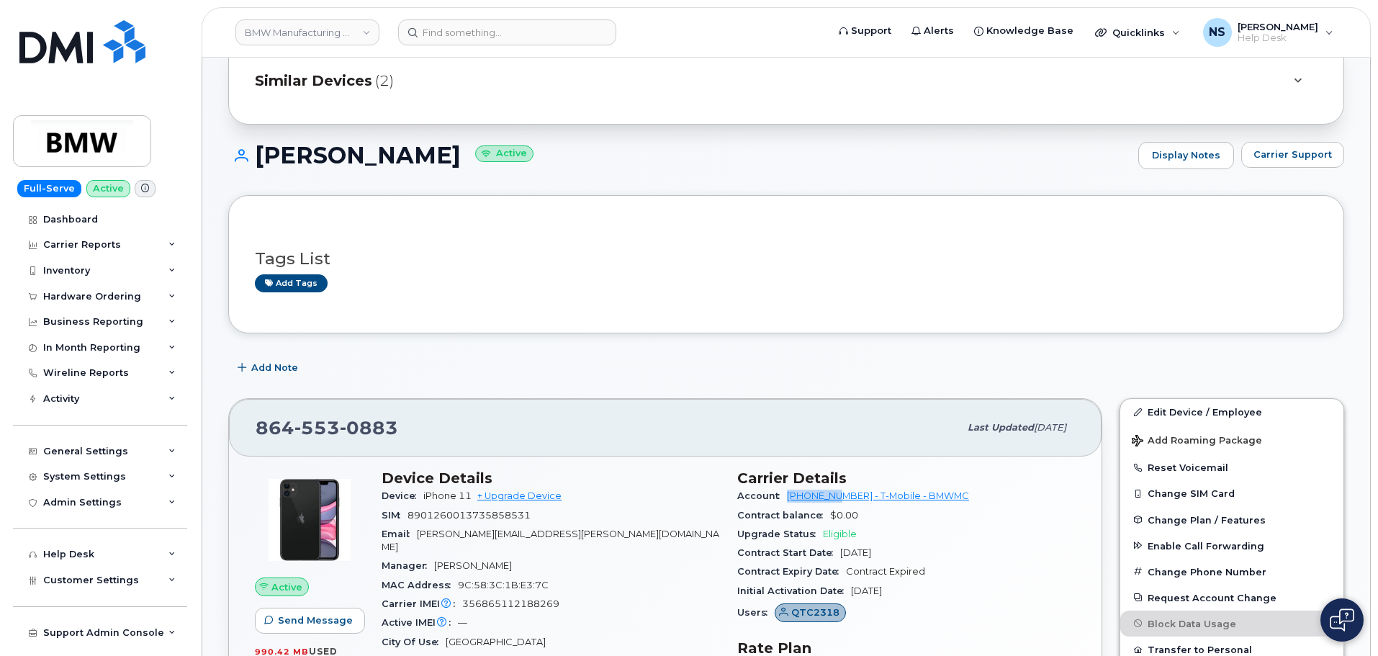
scroll to position [144, 0]
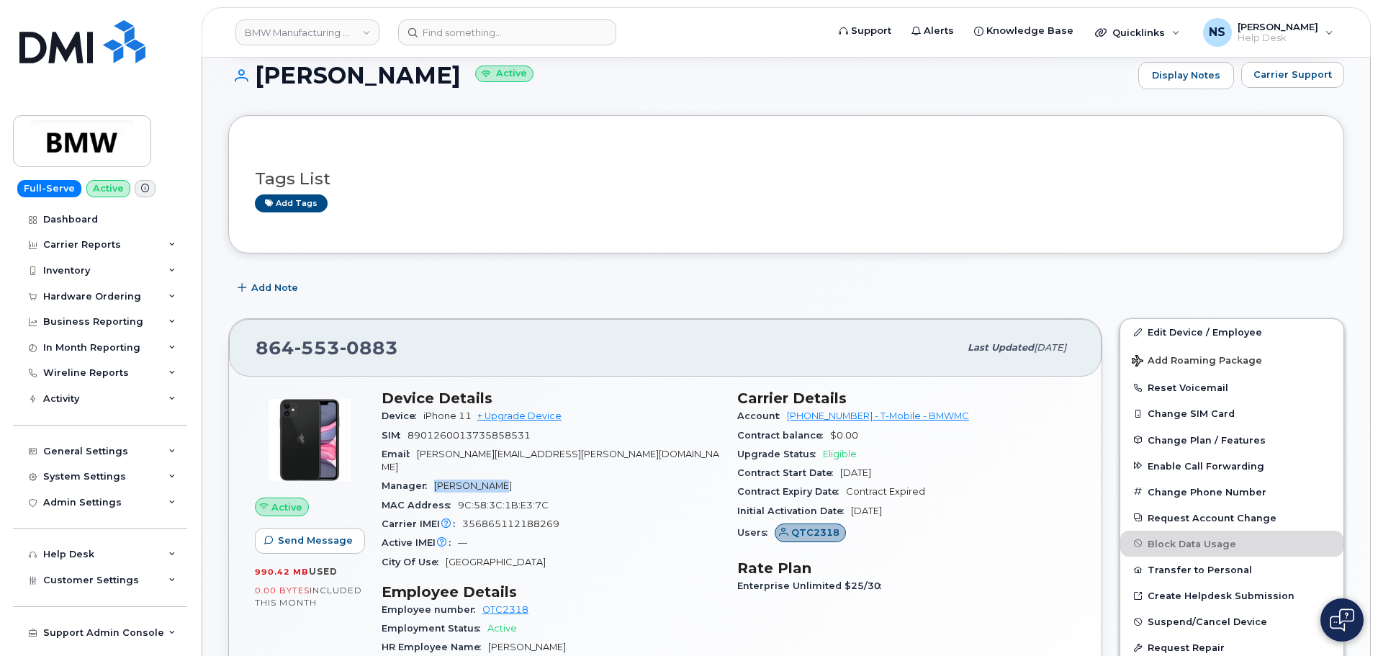
drag, startPoint x: 486, startPoint y: 474, endPoint x: 431, endPoint y: 465, distance: 55.4
click at [431, 477] on div "Manager Ali Alkelani" at bounding box center [551, 486] width 338 height 19
copy span "Ali Alkelani"
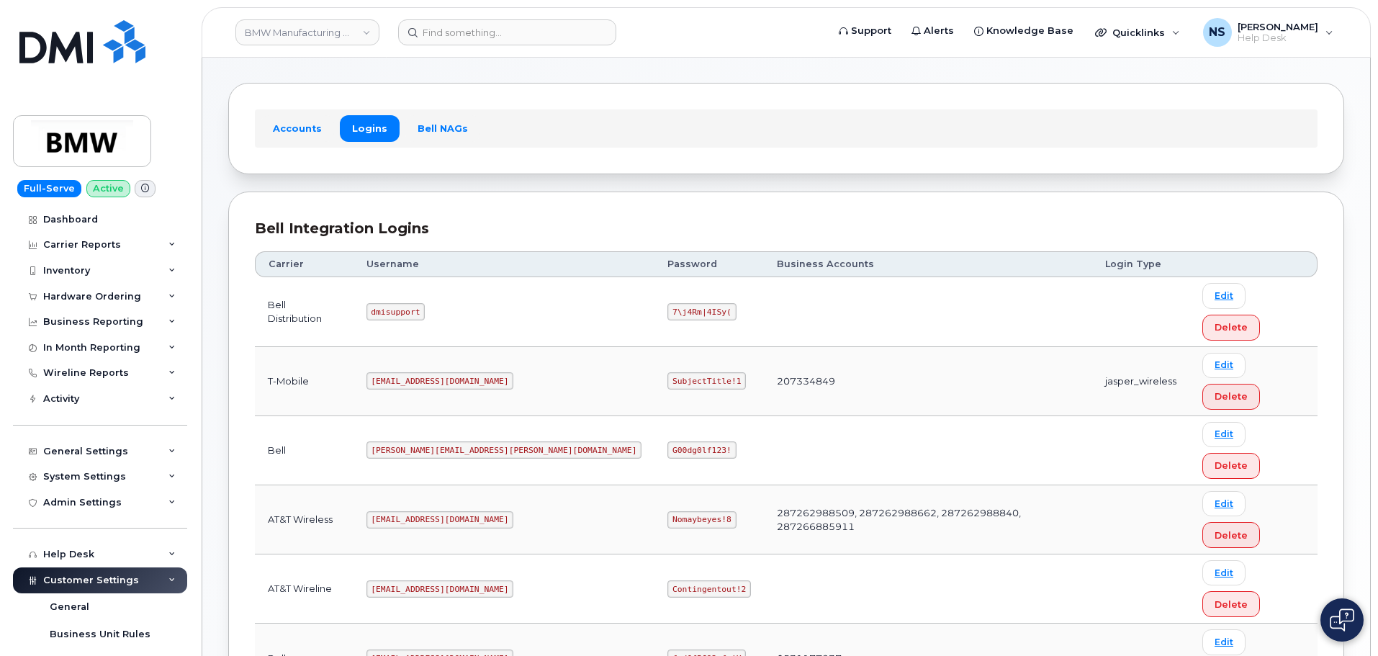
scroll to position [101, 0]
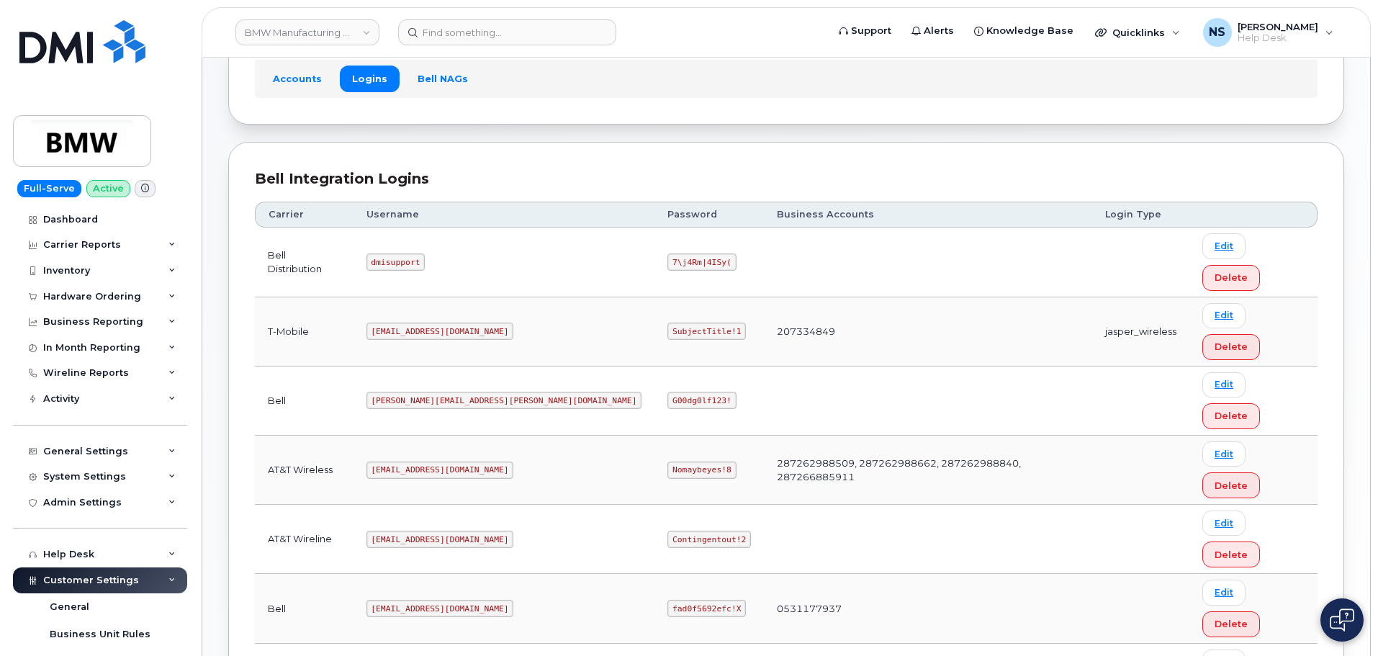
click at [434, 322] on code "msem@dminc.com" at bounding box center [440, 330] width 148 height 17
copy code "MS-BMW@dminc.com"
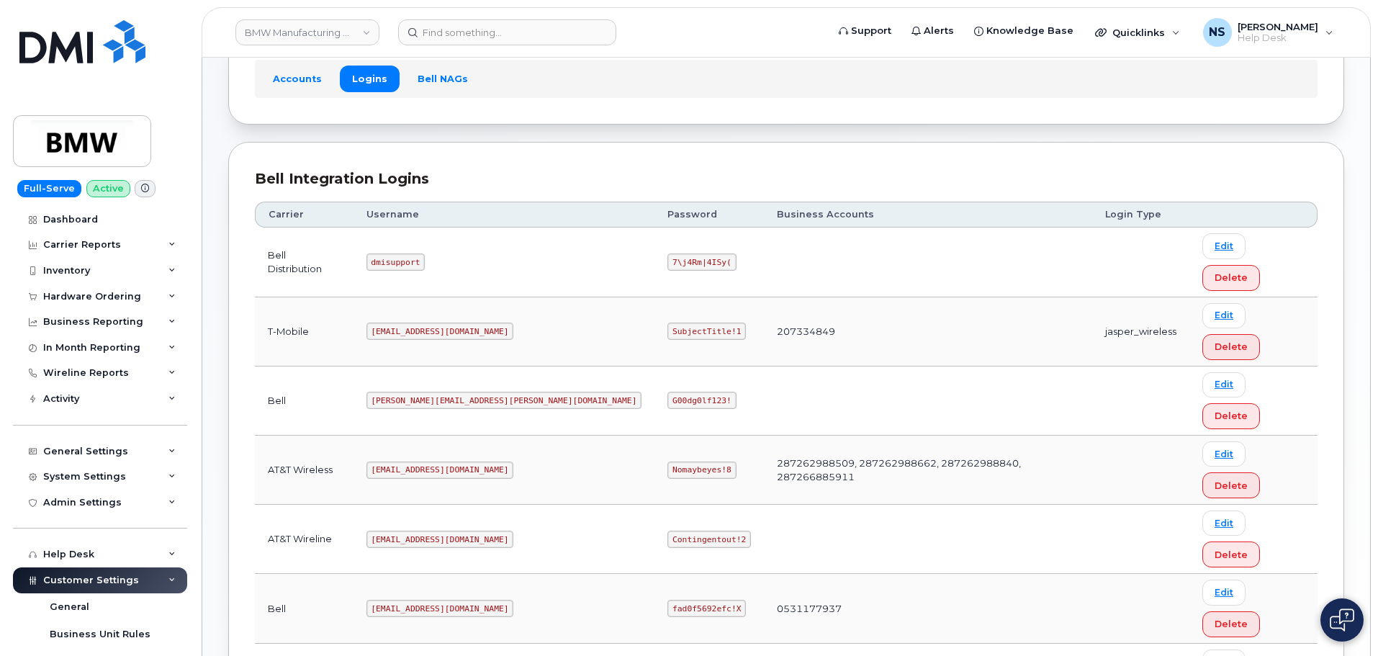
drag, startPoint x: 593, startPoint y: 510, endPoint x: 582, endPoint y: 431, distance: 79.2
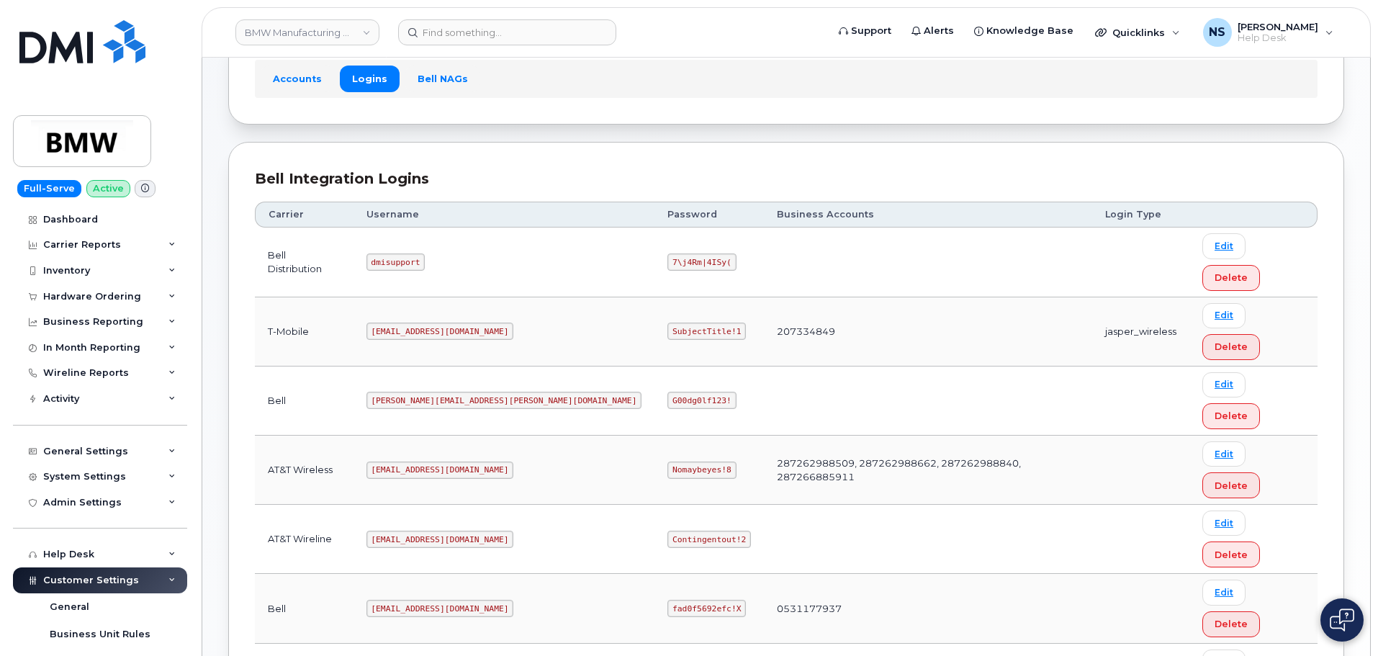
copy code "SubjectTitle!1"
click at [461, 38] on input at bounding box center [507, 32] width 218 height 26
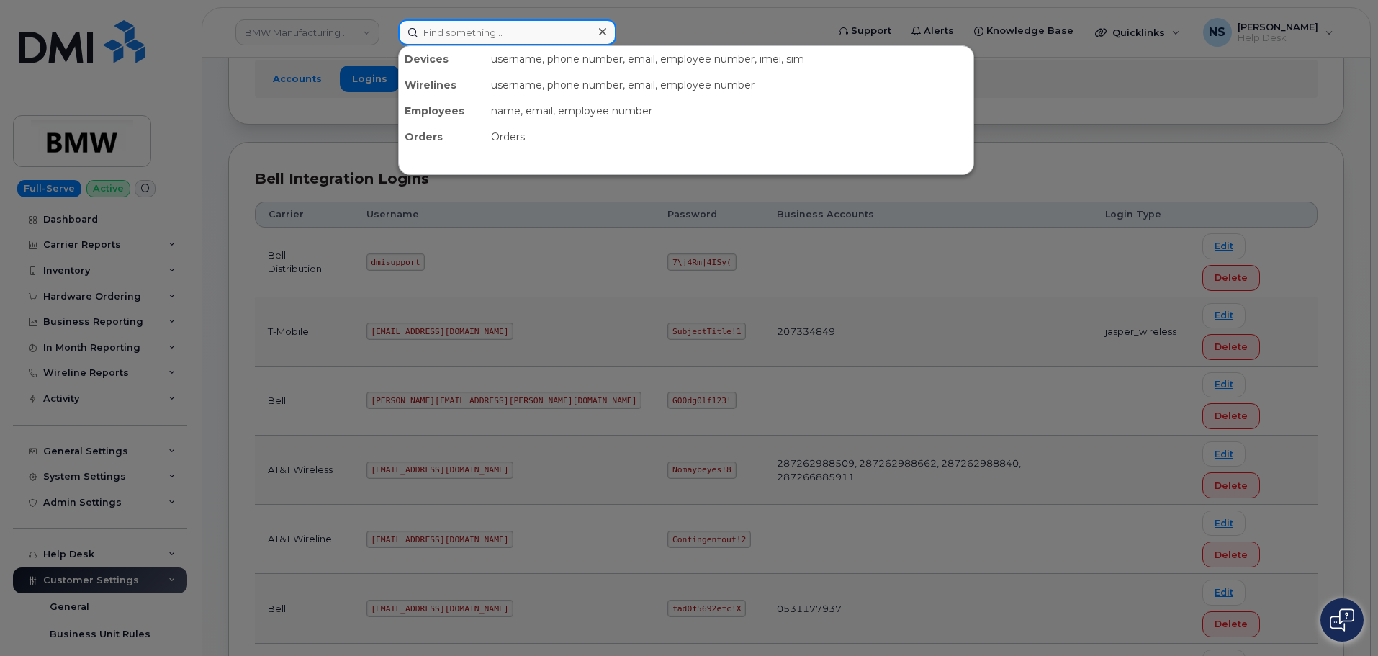
paste input "864-621-7011"
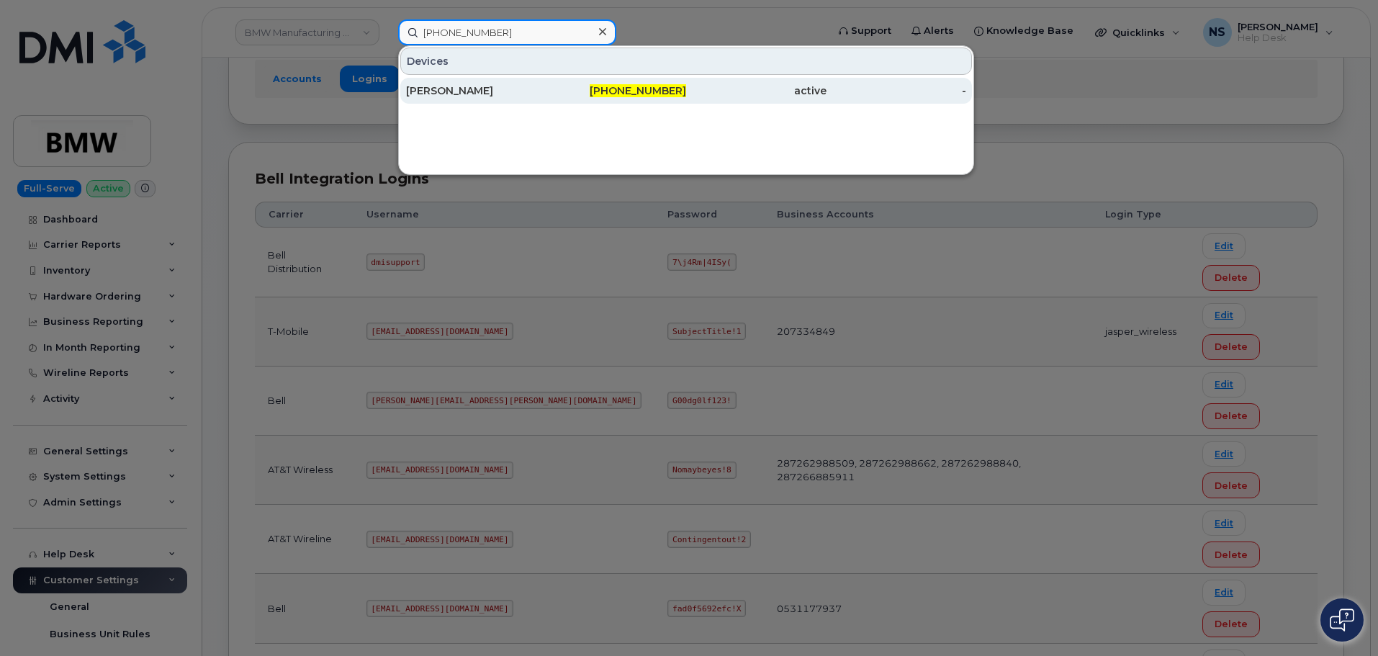
type input "864-621-7011"
click at [460, 93] on div "Tom Gerstenberger" at bounding box center [476, 91] width 140 height 14
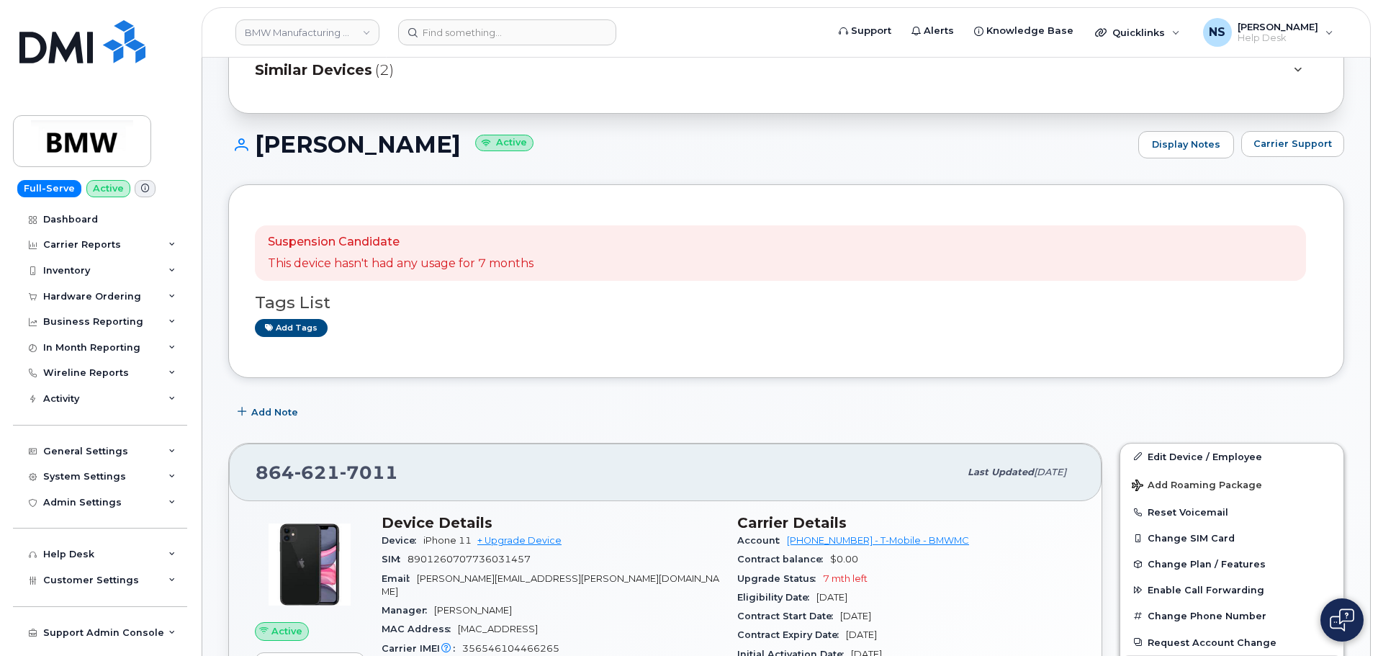
scroll to position [144, 0]
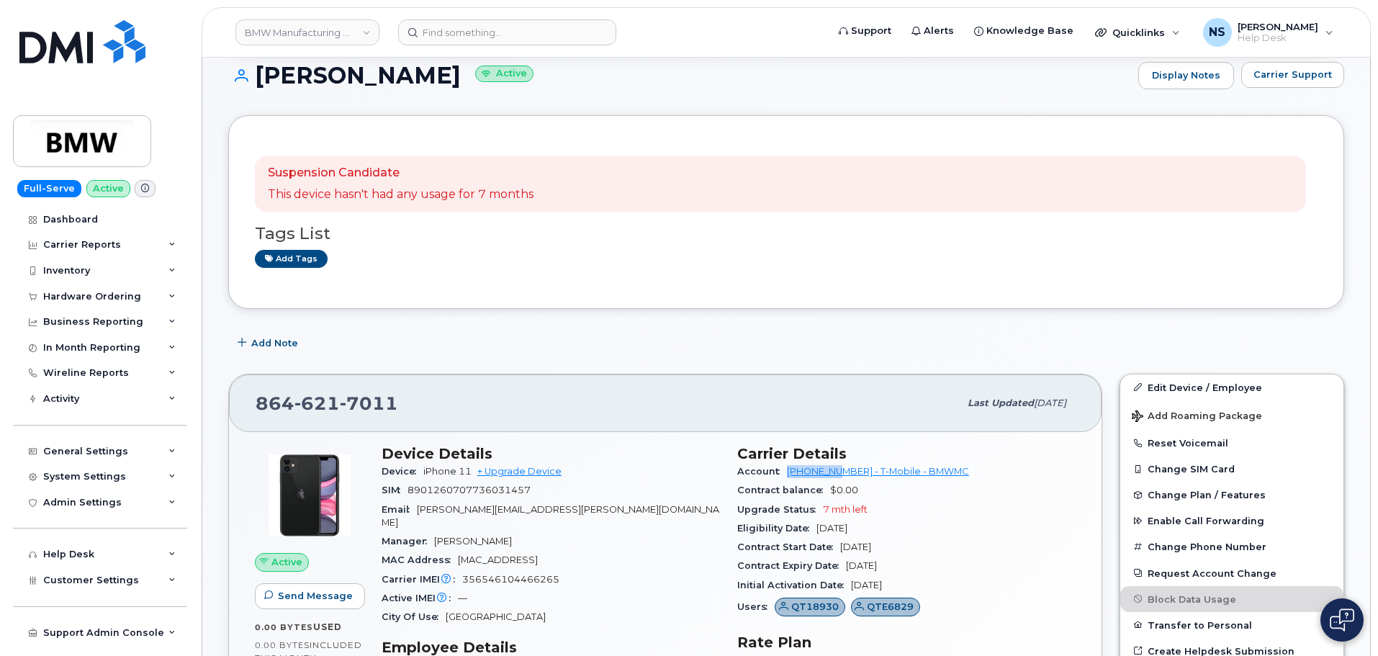
drag, startPoint x: 780, startPoint y: 468, endPoint x: 829, endPoint y: 463, distance: 48.5
click at [841, 471] on div "Account [PHONE_NUMBER] - T-Mobile - BMWMC" at bounding box center [906, 471] width 338 height 19
copy link "97252309"
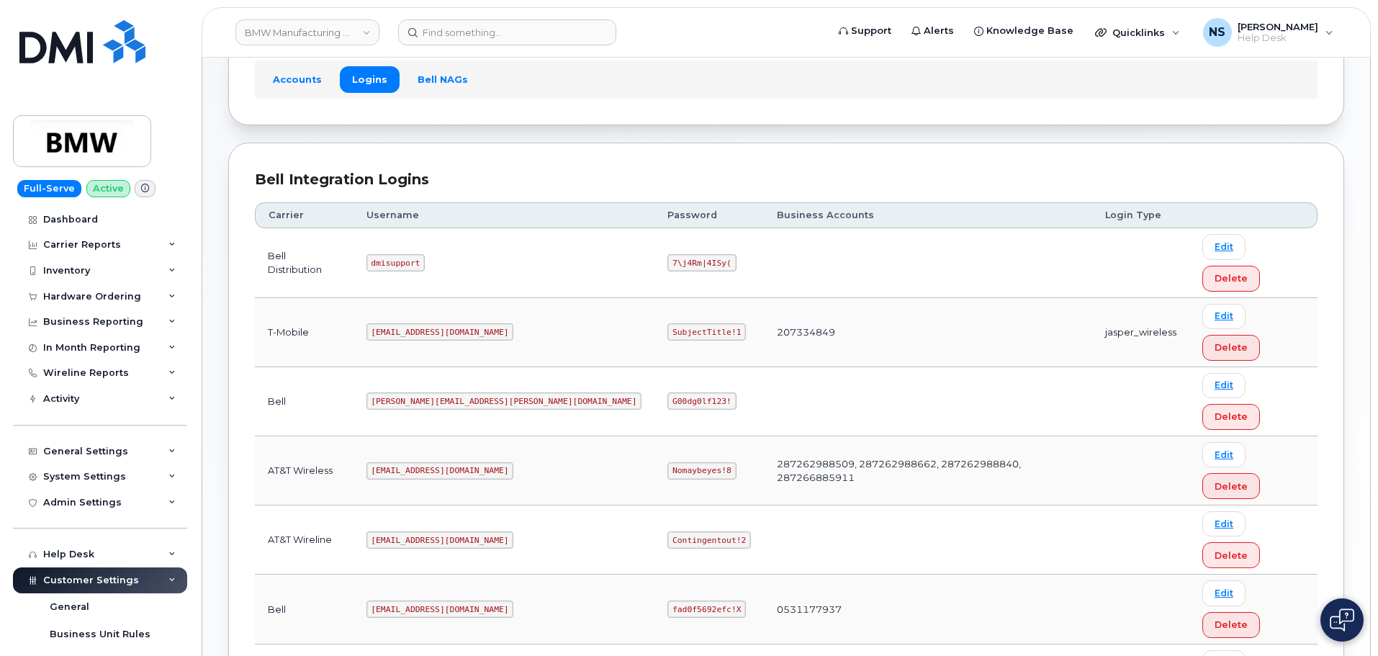
scroll to position [101, 0]
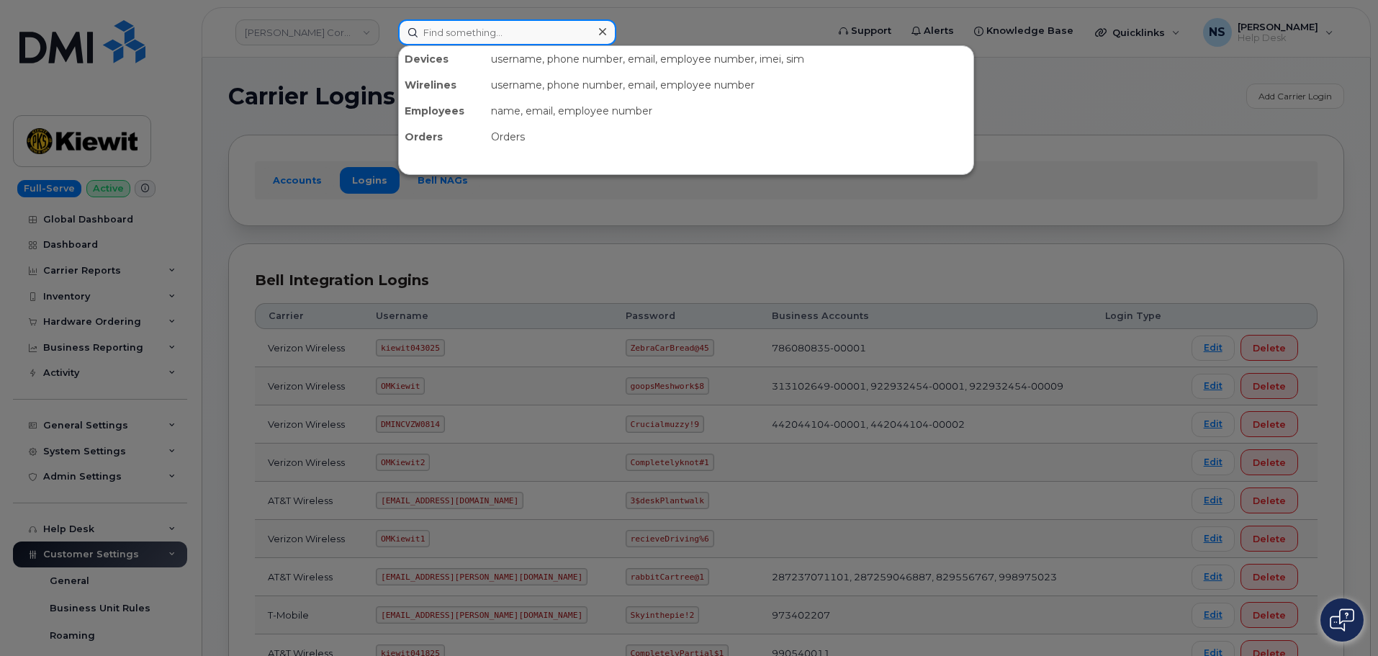
click at [465, 33] on input at bounding box center [507, 32] width 218 height 26
paste input "[PHONE_NUMBER]"
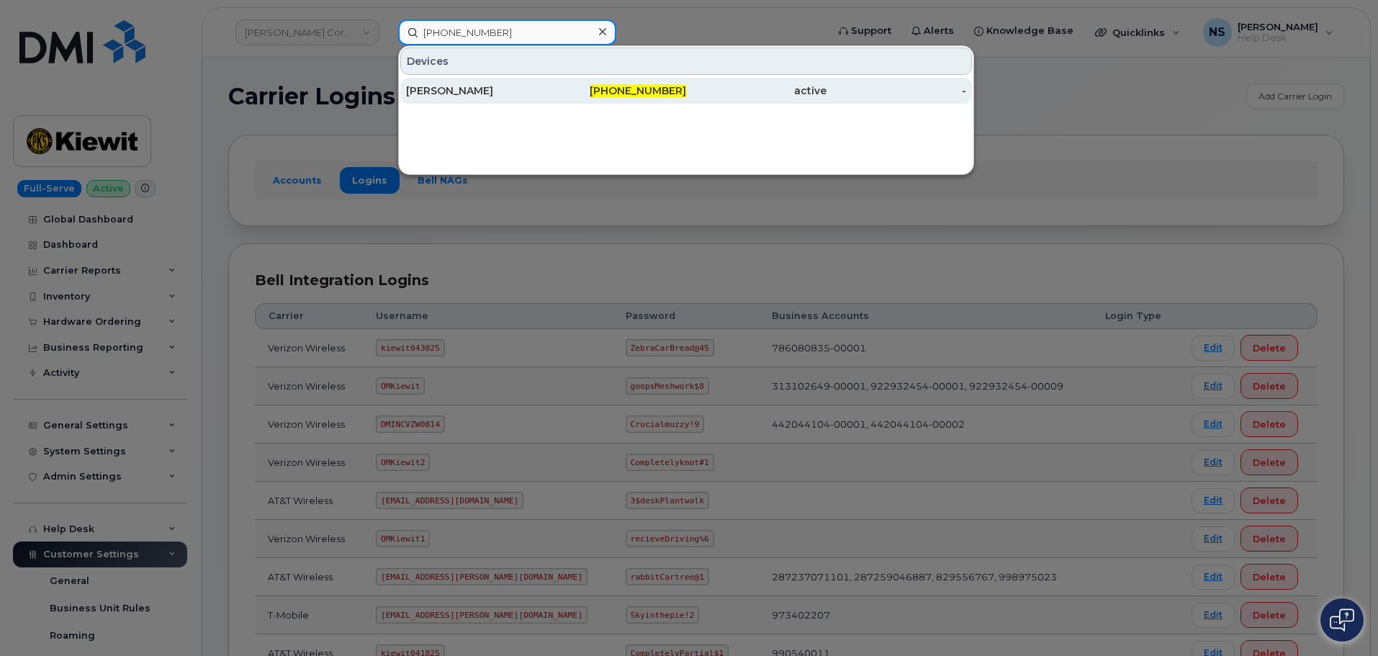
type input "[PHONE_NUMBER]"
click at [513, 90] on div "[PERSON_NAME]" at bounding box center [476, 91] width 140 height 14
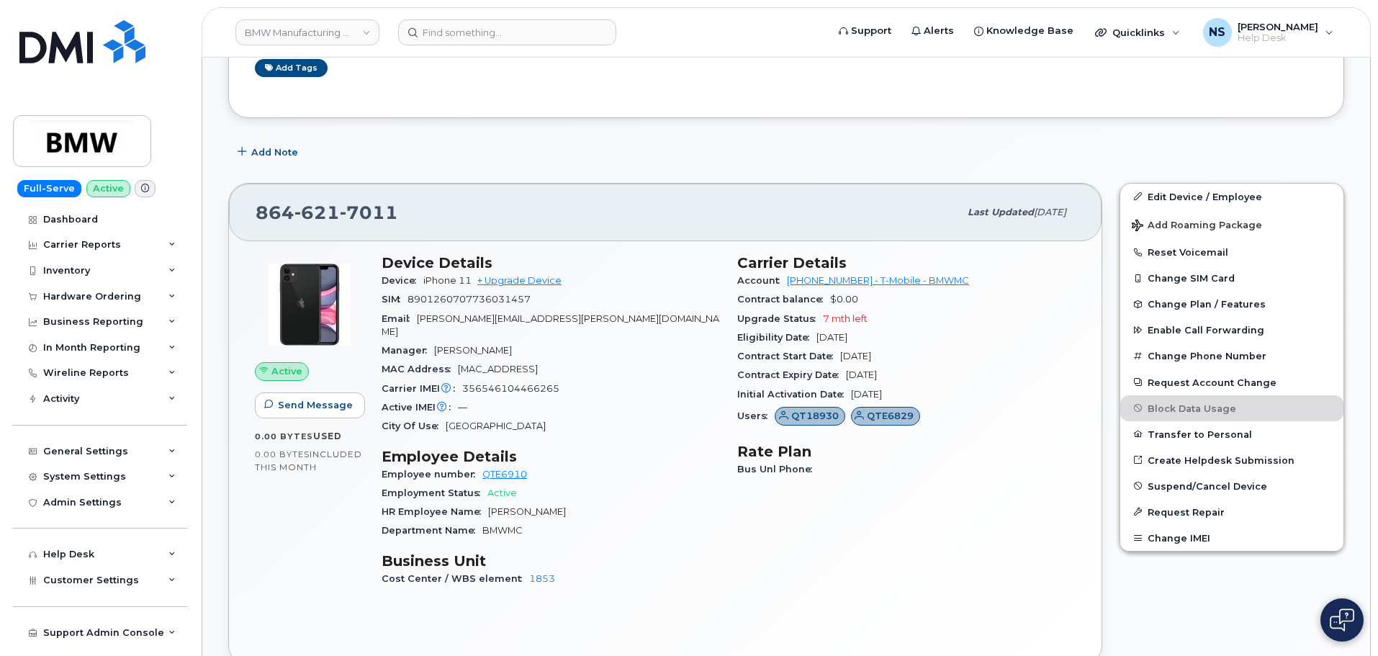
scroll to position [360, 0]
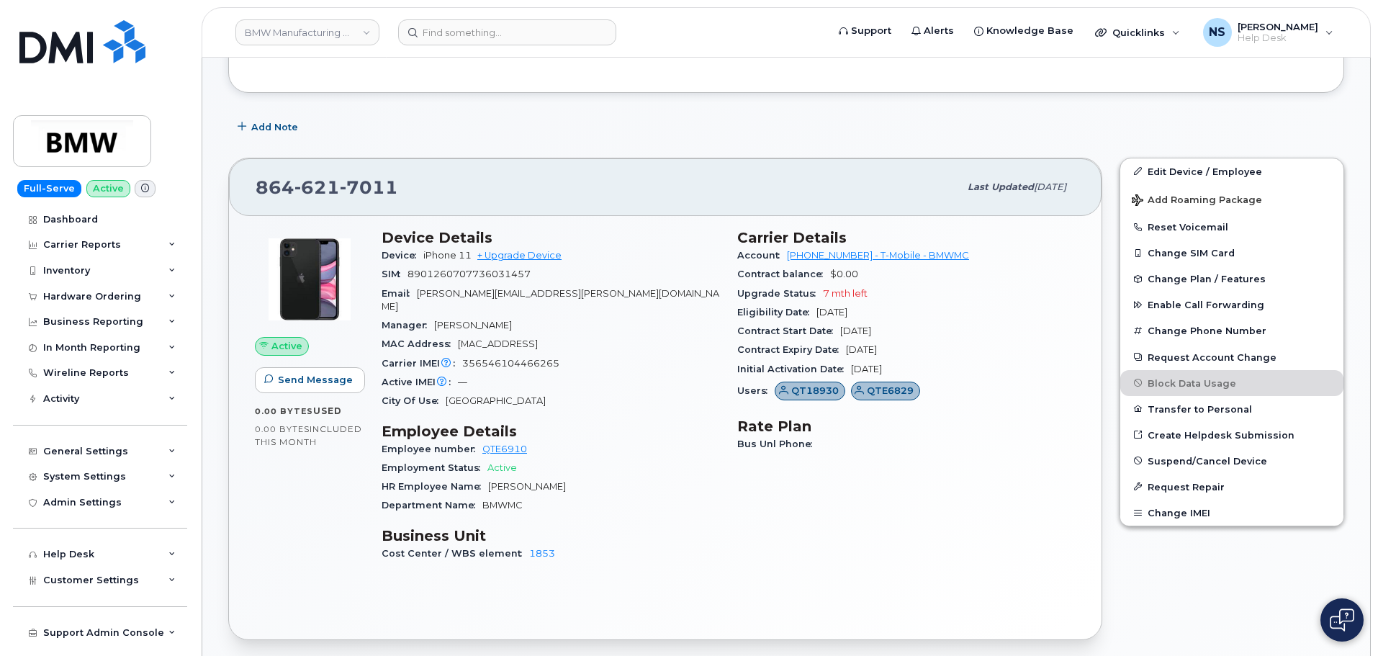
click at [489, 358] on span "356546104466265" at bounding box center [510, 363] width 97 height 11
copy span "356546104466265"
drag, startPoint x: 492, startPoint y: 307, endPoint x: 420, endPoint y: 302, distance: 71.5
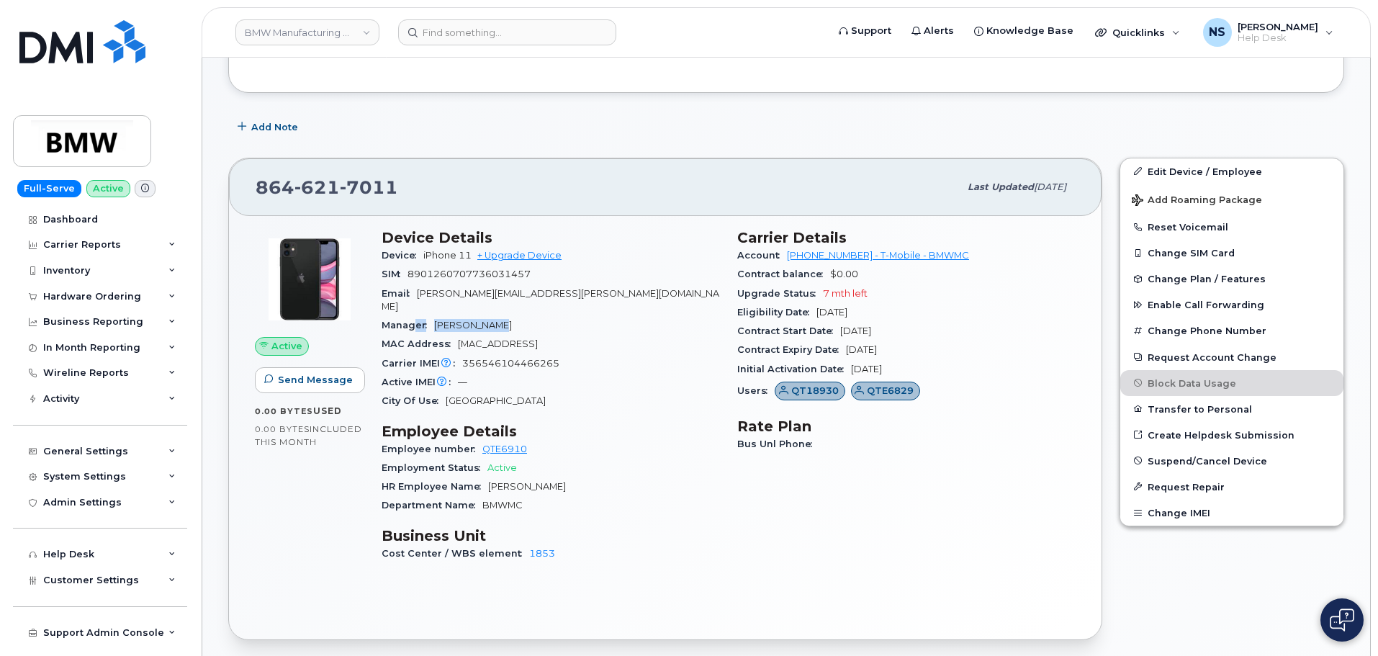
click at [420, 302] on section "Device Details Device iPhone 11 + Upgrade Device SIM 8901260707736031457 Email …" at bounding box center [551, 320] width 338 height 182
click at [430, 302] on section "Device Details Device iPhone 11 + Upgrade Device SIM 8901260707736031457 Email …" at bounding box center [551, 320] width 338 height 182
click at [459, 320] on span "Ali Alkelani" at bounding box center [473, 325] width 78 height 11
click at [477, 335] on div "MAC Address E8:FB:E9:09:80:12" at bounding box center [551, 344] width 338 height 19
click at [460, 274] on span "8901260707736031457" at bounding box center [468, 273] width 123 height 11
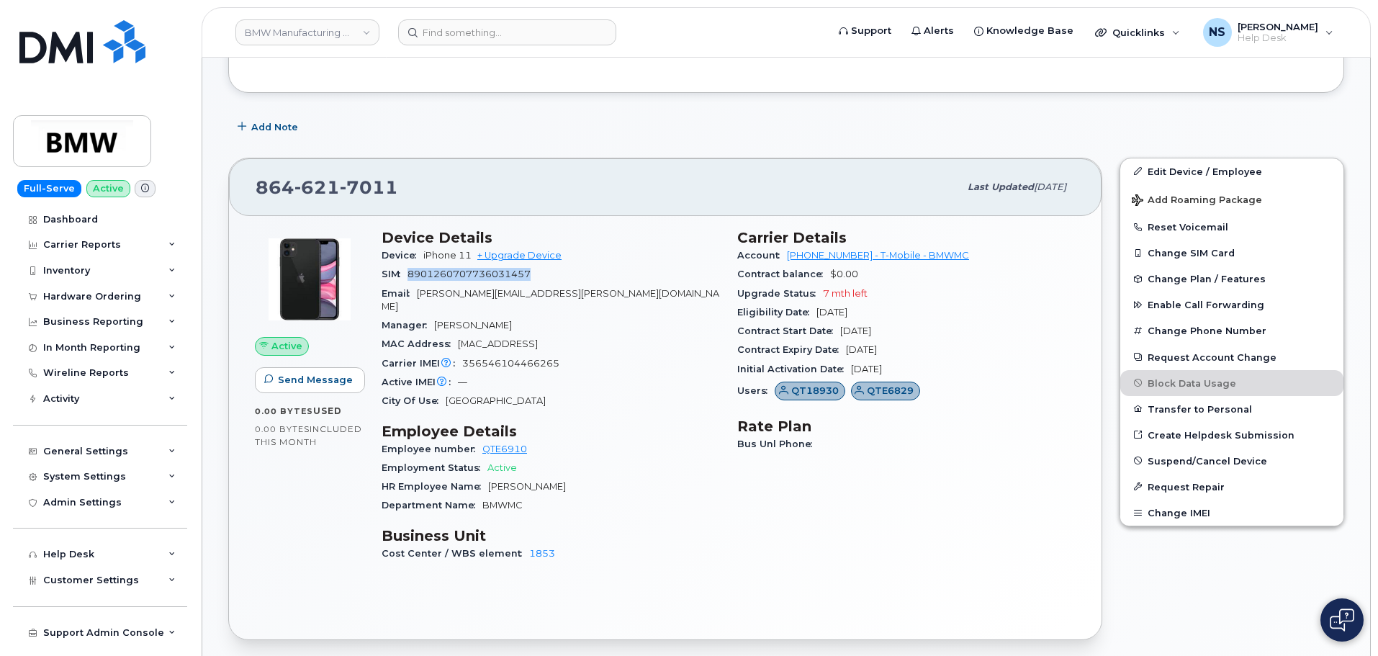
click at [460, 274] on span "8901260707736031457" at bounding box center [468, 273] width 123 height 11
copy span "8901260707736031457"
click at [494, 316] on div "Manager Ali Alkelani" at bounding box center [551, 325] width 338 height 19
click at [485, 338] on span "E8:FB:E9:09:80:12" at bounding box center [498, 343] width 80 height 11
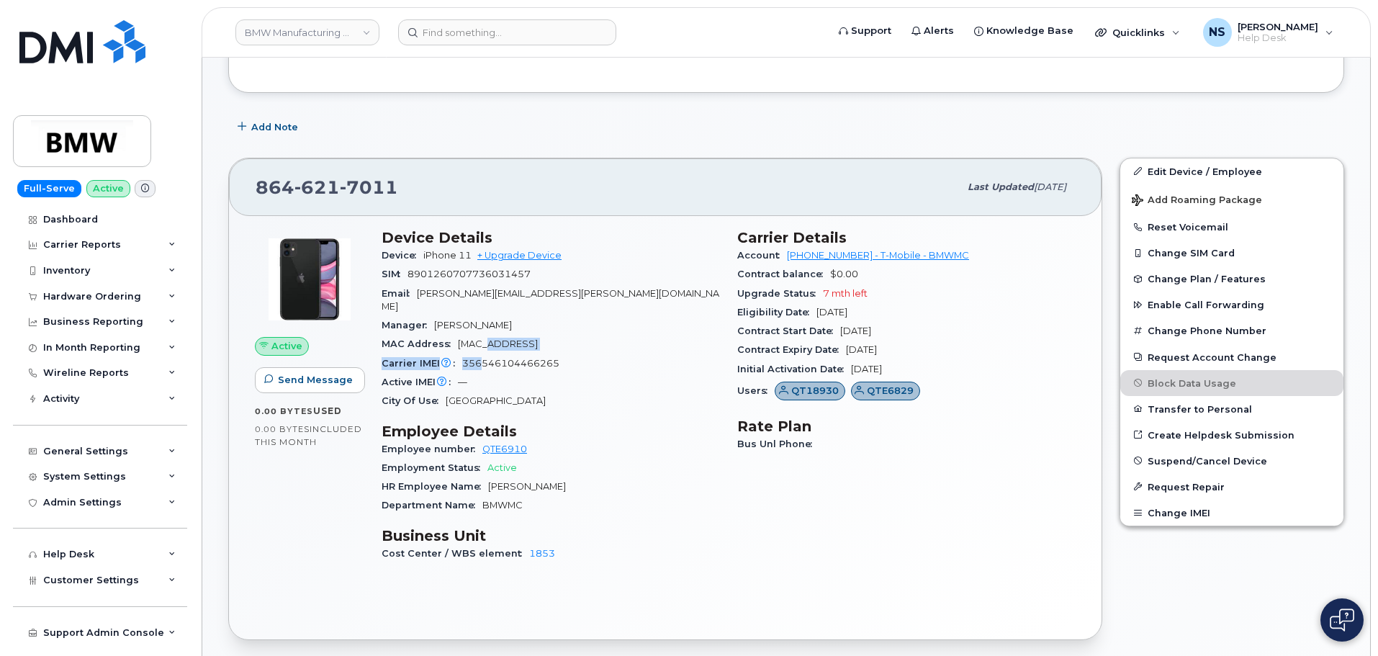
click at [479, 340] on section "Device Details Device iPhone 11 + Upgrade Device SIM 8901260707736031457 Email …" at bounding box center [551, 320] width 338 height 182
click at [479, 354] on div "Carrier IMEI Carrier IMEI is reported during the last billing cycle or change o…" at bounding box center [551, 363] width 338 height 19
click at [482, 358] on span "356546104466265" at bounding box center [510, 363] width 97 height 11
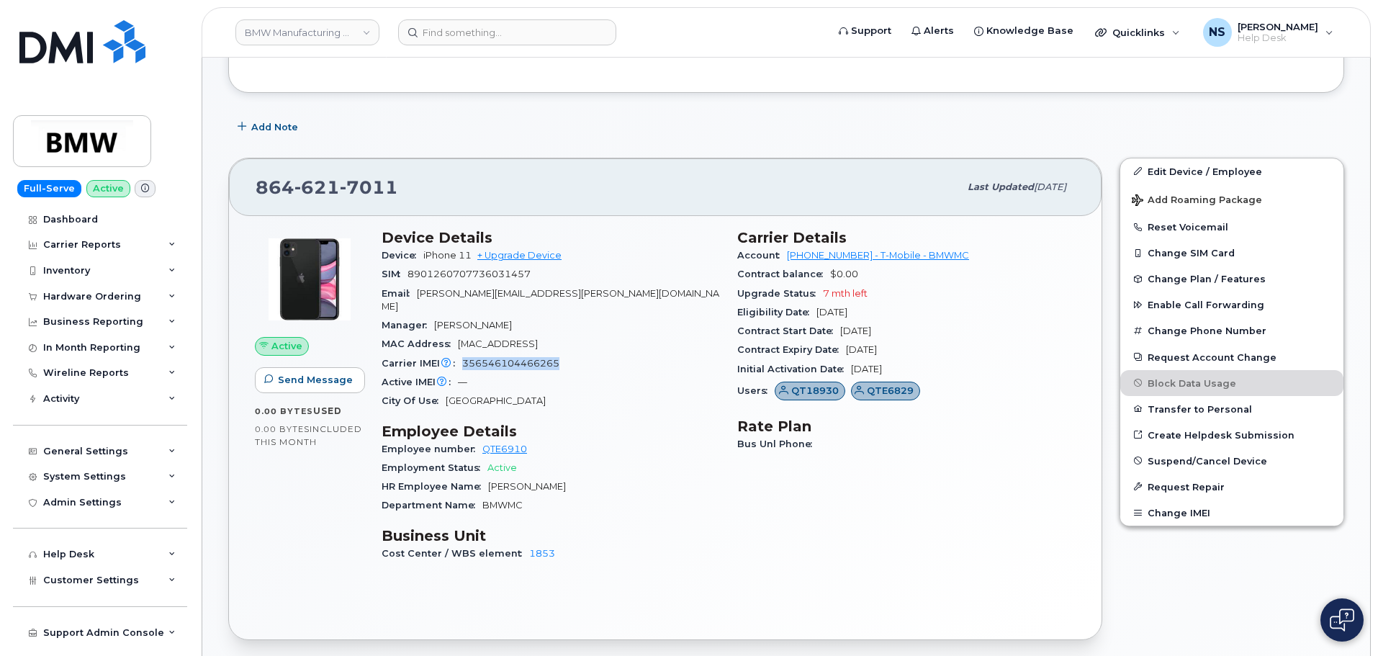
click at [551, 358] on div "Carrier IMEI Carrier IMEI is reported during the last billing cycle or change o…" at bounding box center [551, 363] width 338 height 19
click at [536, 358] on span "356546104466265" at bounding box center [510, 363] width 97 height 11
copy span "356546104466265"
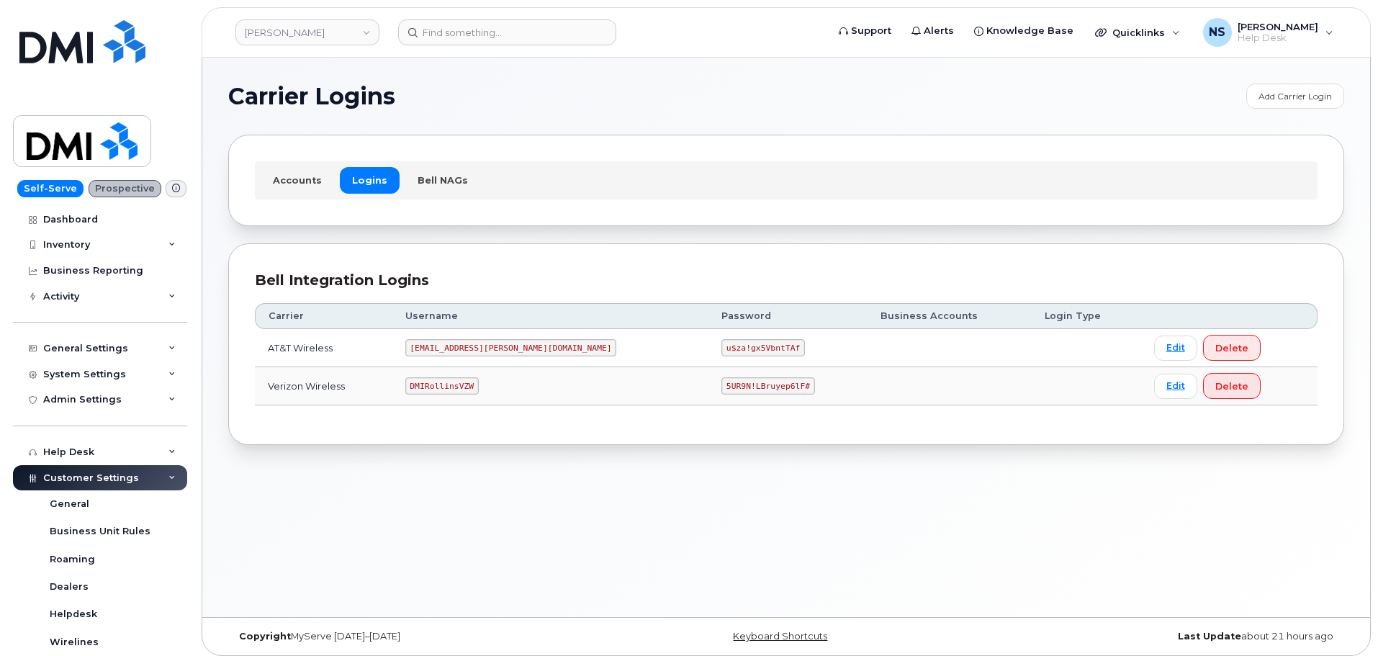
click at [480, 352] on td "[EMAIL_ADDRESS][PERSON_NAME][DOMAIN_NAME]" at bounding box center [550, 348] width 317 height 38
click at [480, 352] on code "[EMAIL_ADDRESS][PERSON_NAME][DOMAIN_NAME]" at bounding box center [511, 347] width 212 height 17
click at [480, 351] on code "[EMAIL_ADDRESS][PERSON_NAME][DOMAIN_NAME]" at bounding box center [511, 347] width 212 height 17
click at [721, 348] on code "u$za!gx5VbntTAf" at bounding box center [763, 347] width 84 height 17
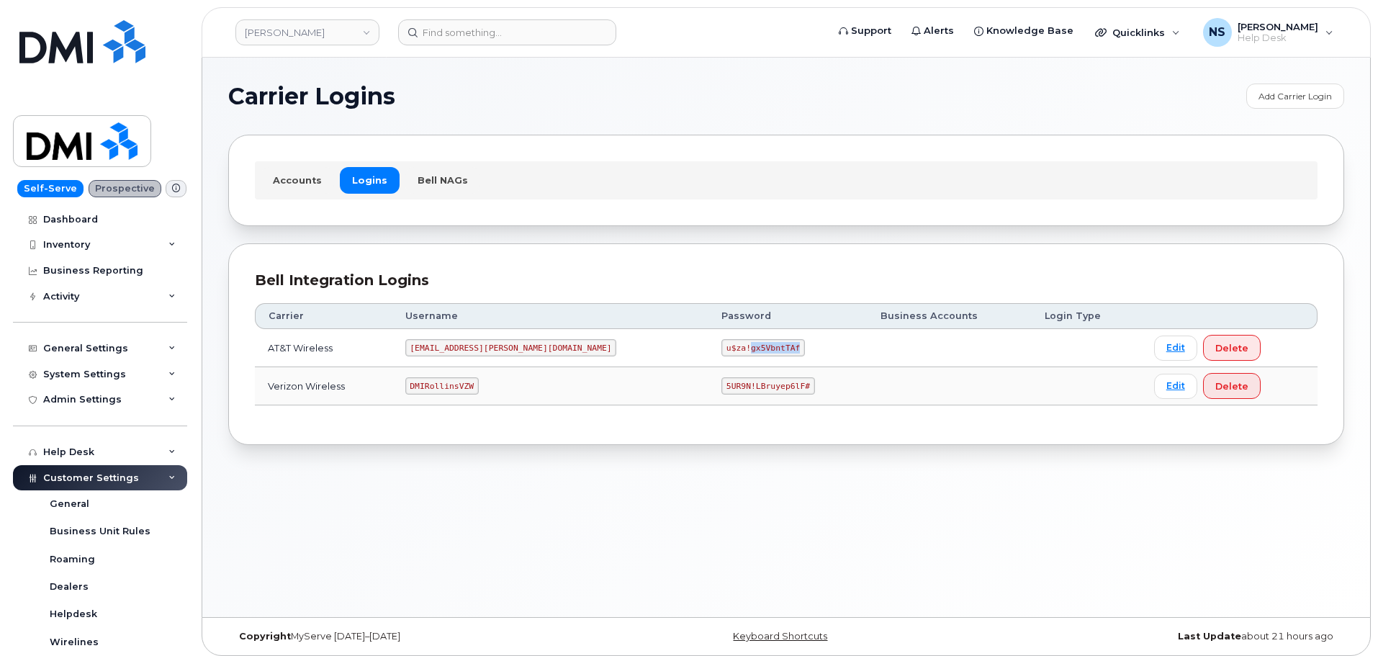
click at [721, 348] on code "u$za!gx5VbntTAf" at bounding box center [763, 347] width 84 height 17
copy code "u$za!gx5VbntTAf"
